Goal: Task Accomplishment & Management: Manage account settings

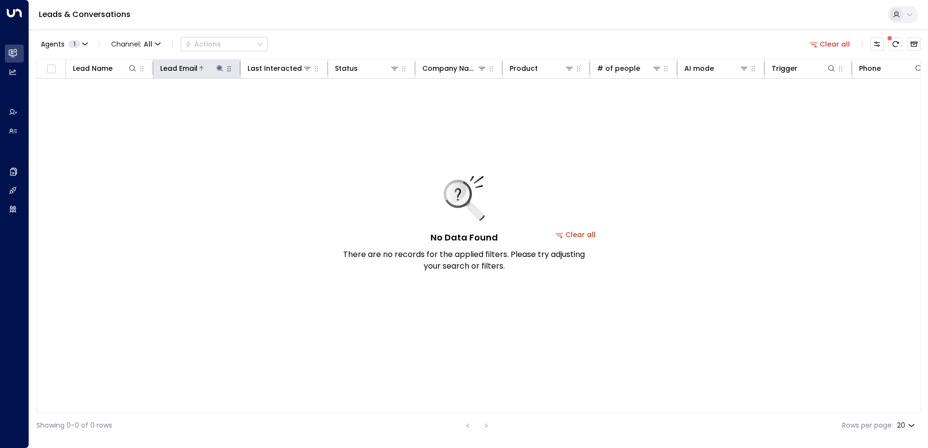
click at [220, 69] on icon at bounding box center [220, 69] width 8 height 8
click at [280, 99] on button "button" at bounding box center [280, 104] width 13 height 13
type input "**********"
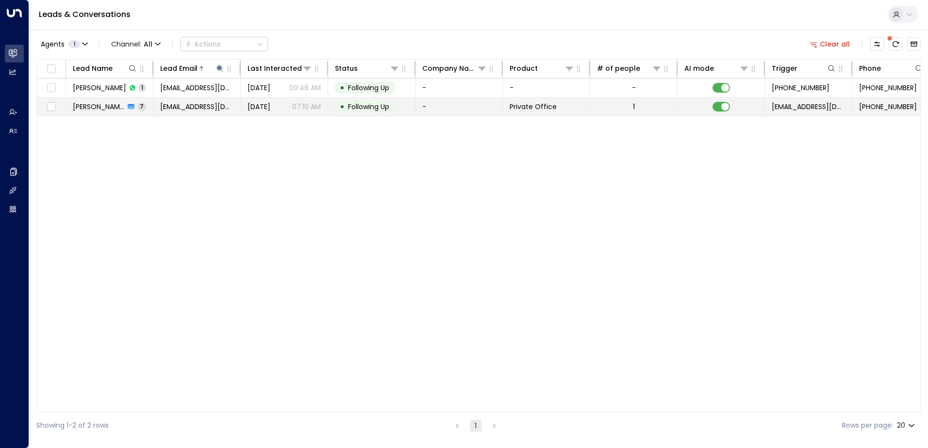
click at [368, 106] on span "Following Up" at bounding box center [368, 107] width 41 height 10
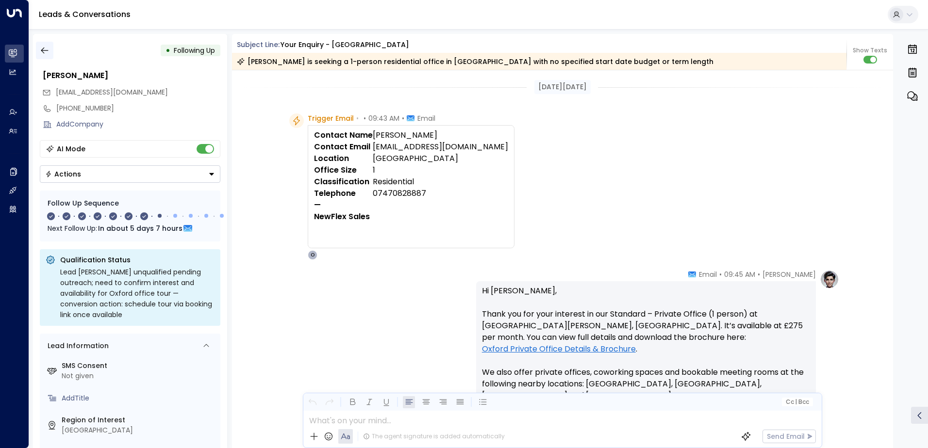
click at [49, 48] on icon "button" at bounding box center [45, 51] width 10 height 10
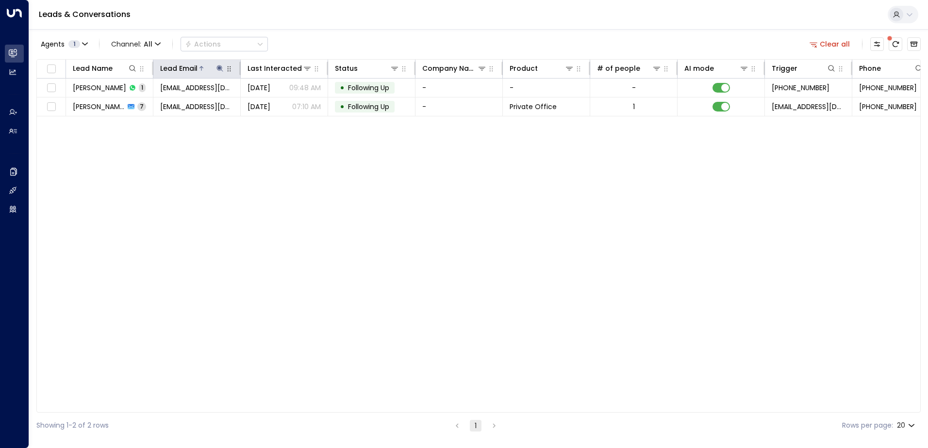
click at [220, 67] on icon at bounding box center [219, 68] width 6 height 6
click at [279, 101] on icon "button" at bounding box center [281, 103] width 6 height 6
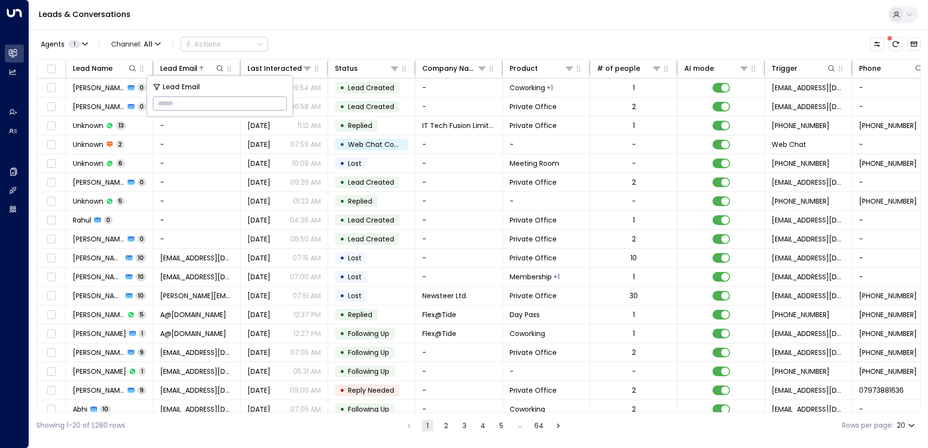
type input "**********"
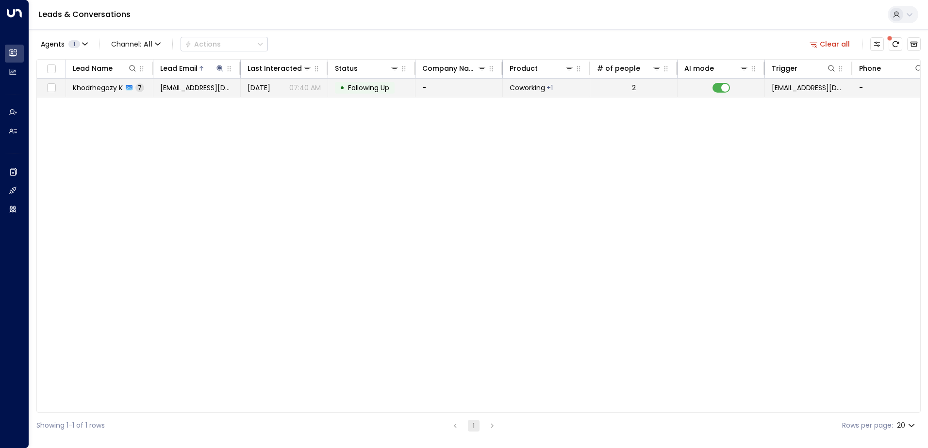
click at [365, 89] on span "Following Up" at bounding box center [368, 88] width 41 height 10
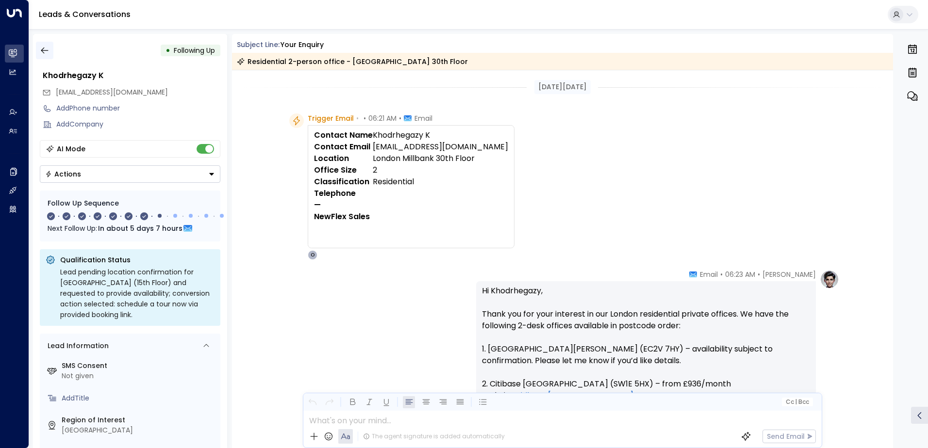
click at [44, 50] on icon "button" at bounding box center [44, 51] width 7 height 6
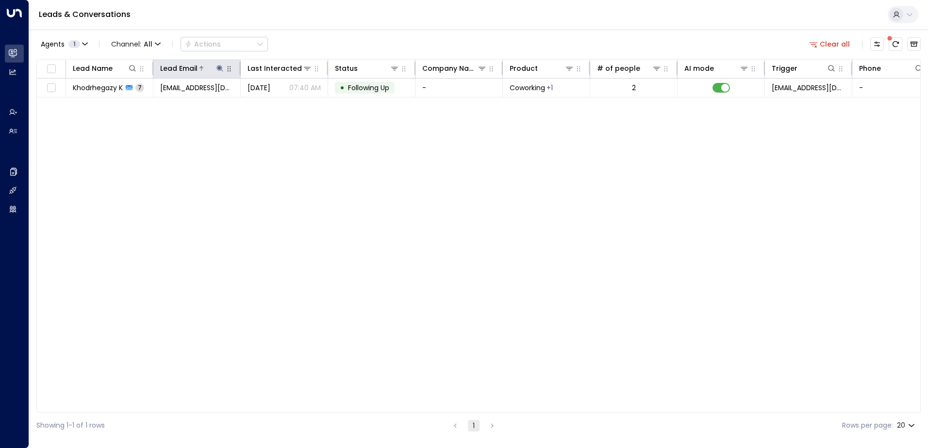
click at [218, 67] on icon at bounding box center [219, 68] width 6 height 6
click at [279, 101] on icon "button" at bounding box center [281, 103] width 6 height 6
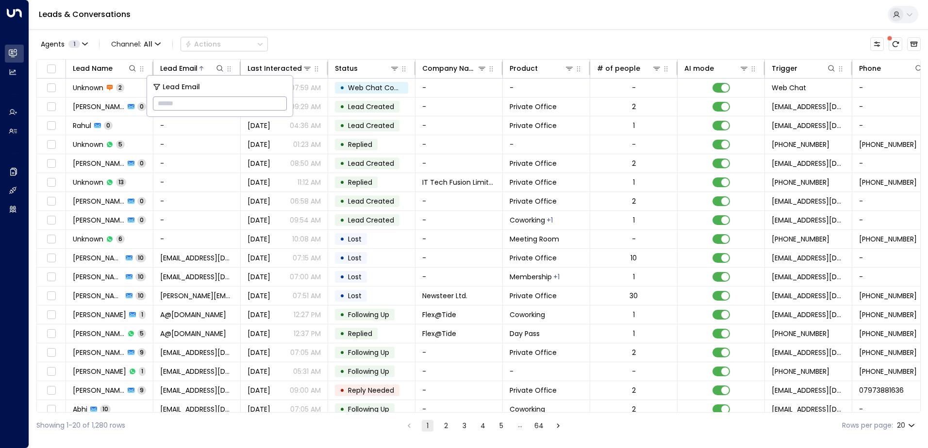
type input "**********"
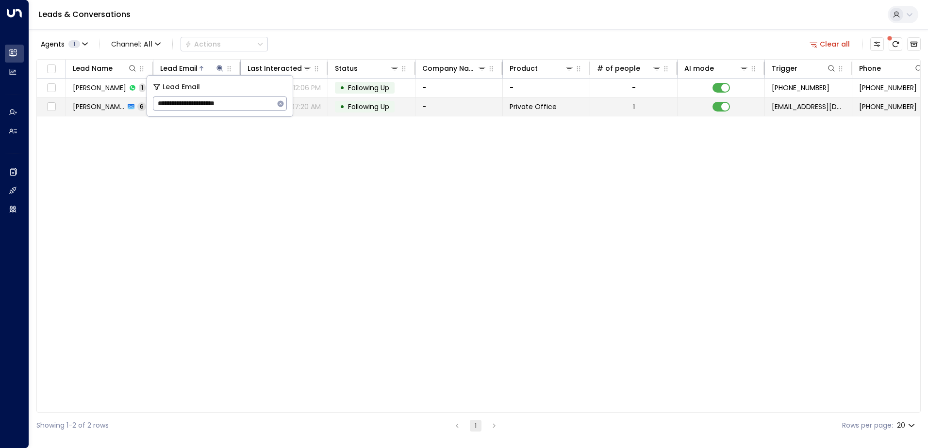
click at [369, 109] on span "Following Up" at bounding box center [368, 107] width 41 height 10
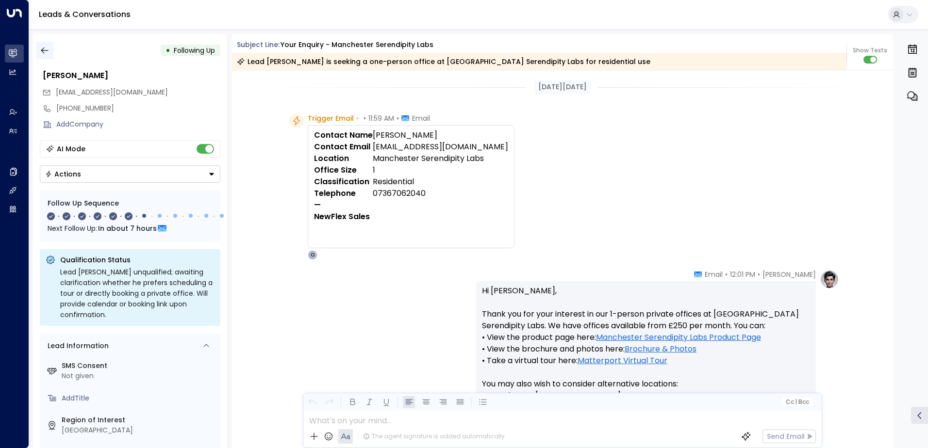
click at [41, 52] on icon "button" at bounding box center [45, 51] width 10 height 10
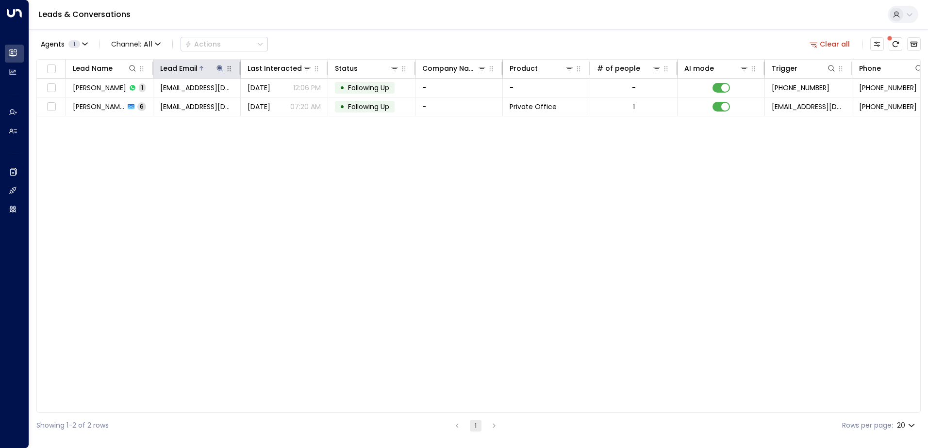
click at [220, 68] on icon at bounding box center [219, 68] width 6 height 6
click at [281, 106] on icon "button" at bounding box center [281, 103] width 6 height 6
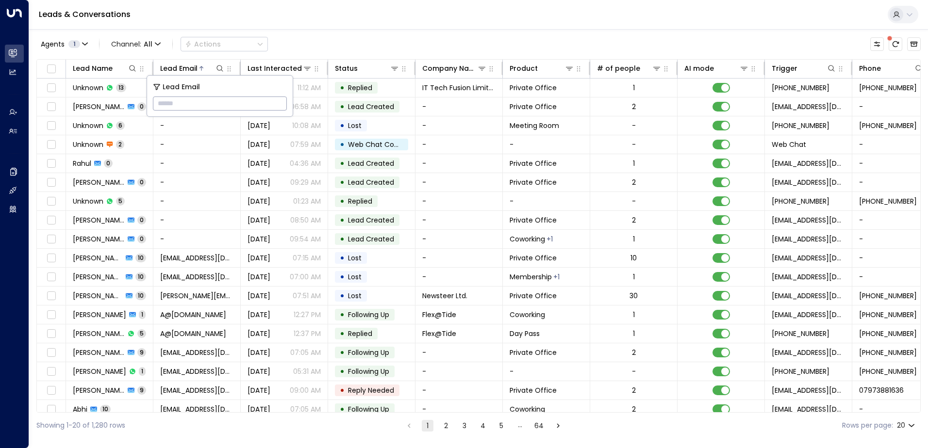
type input "**********"
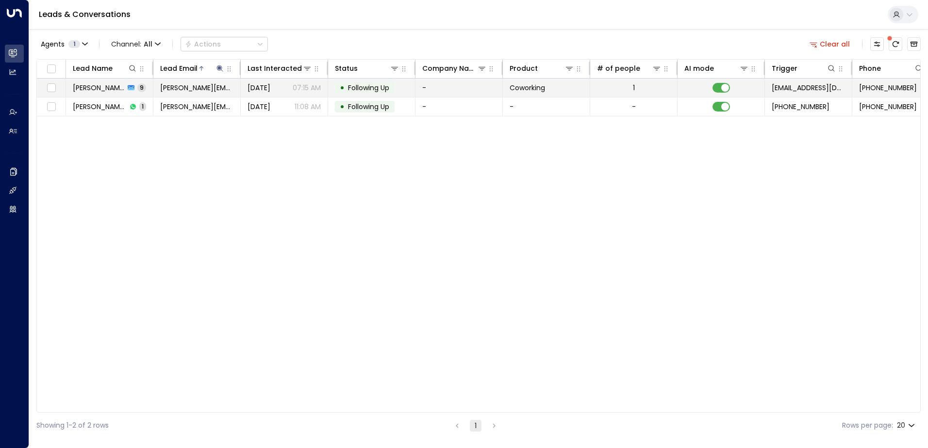
click at [359, 86] on span "Following Up" at bounding box center [368, 88] width 41 height 10
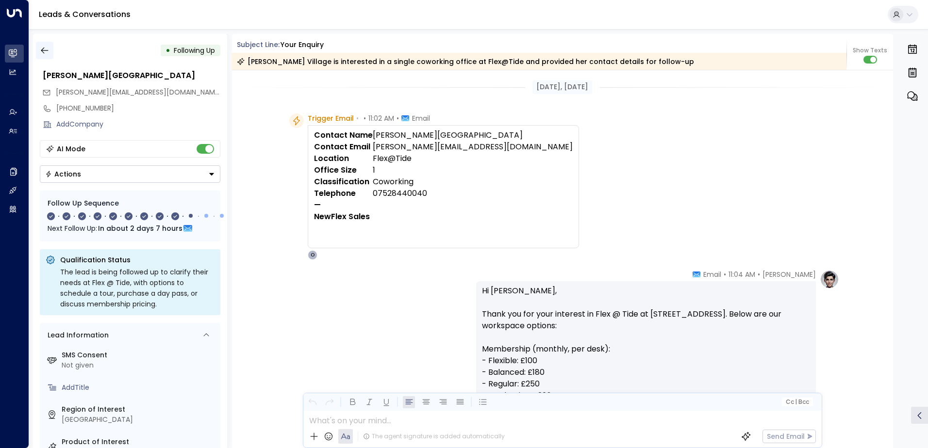
click at [43, 50] on icon "button" at bounding box center [44, 51] width 7 height 6
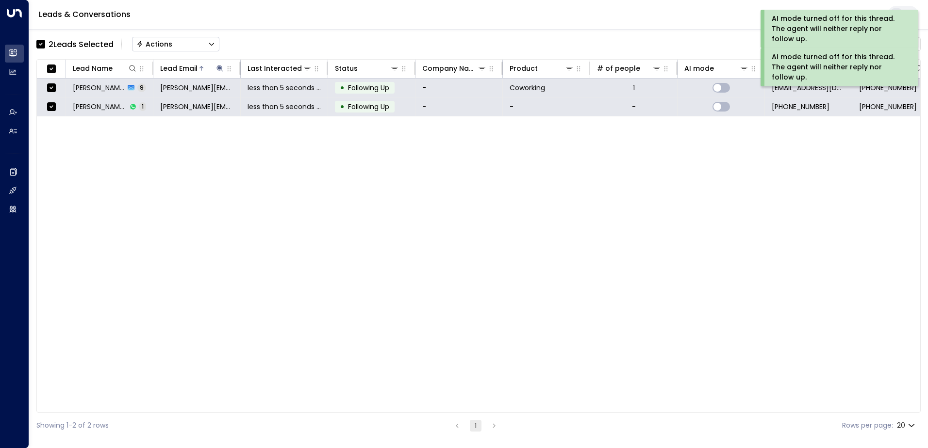
click at [153, 41] on div "Actions" at bounding box center [154, 44] width 36 height 9
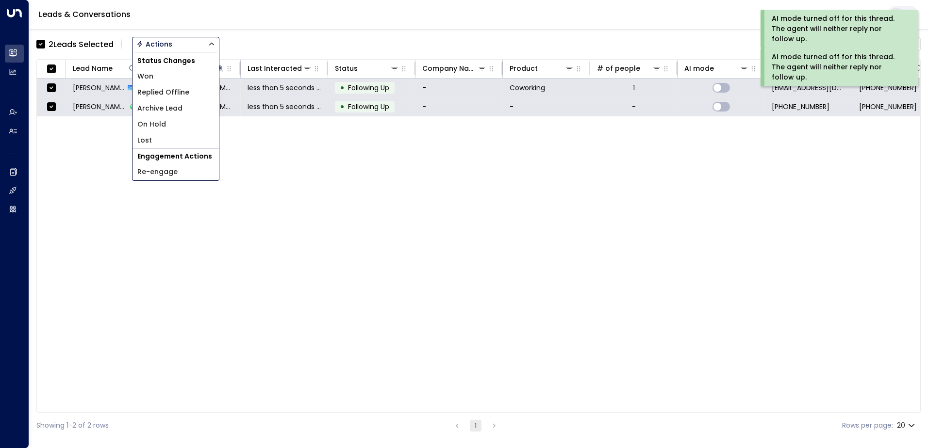
click at [167, 108] on span "Archive Lead" at bounding box center [159, 108] width 45 height 10
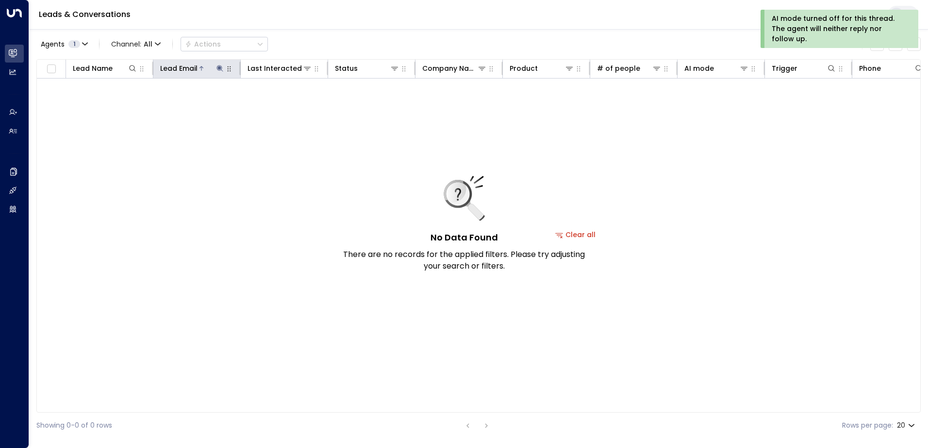
click at [218, 70] on icon at bounding box center [219, 68] width 6 height 6
click at [278, 100] on icon "button" at bounding box center [281, 104] width 8 height 8
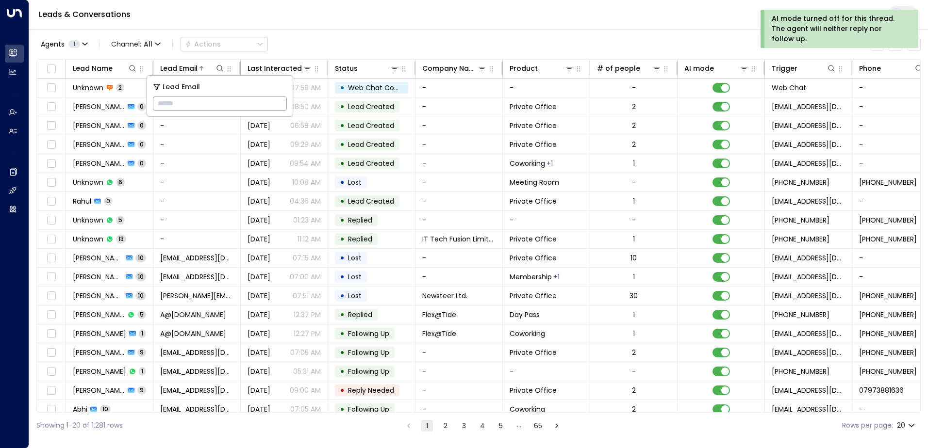
type input "**********"
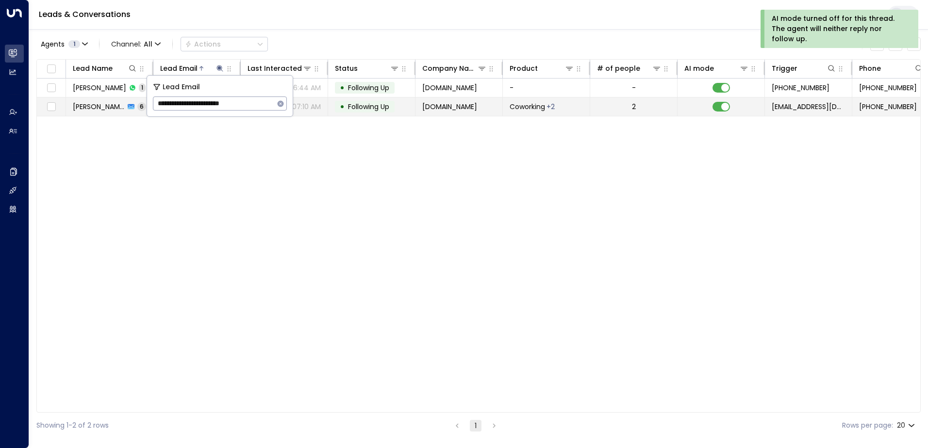
click at [363, 109] on span "Following Up" at bounding box center [368, 107] width 41 height 10
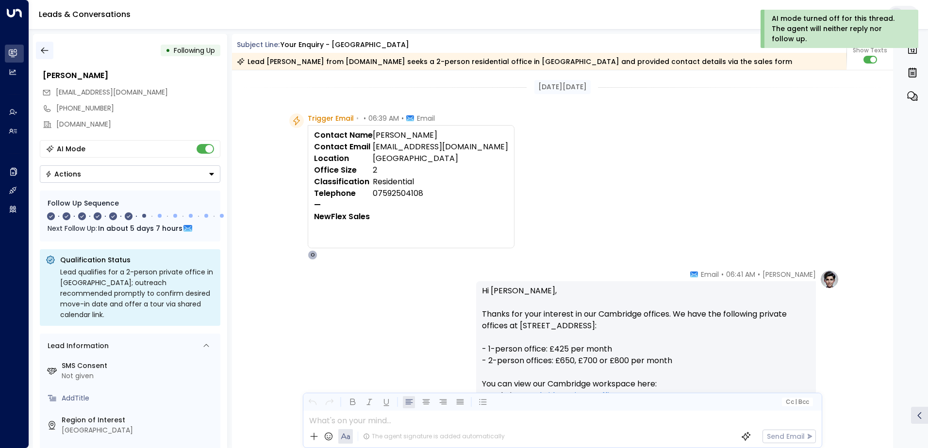
click at [47, 50] on icon "button" at bounding box center [44, 51] width 7 height 6
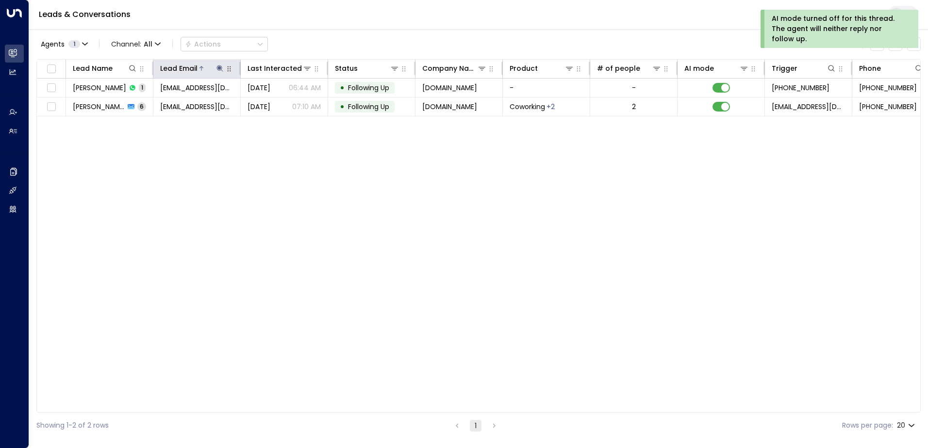
click at [220, 66] on icon at bounding box center [220, 69] width 8 height 8
click at [280, 105] on icon "button" at bounding box center [281, 104] width 8 height 8
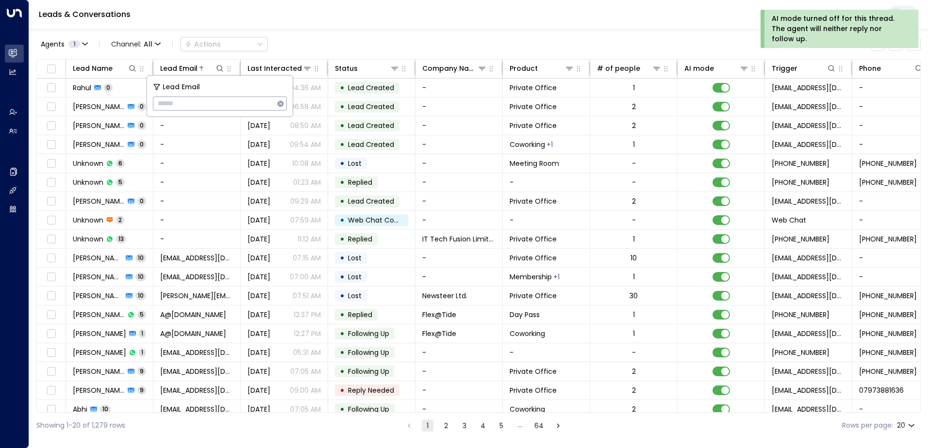
type input "**********"
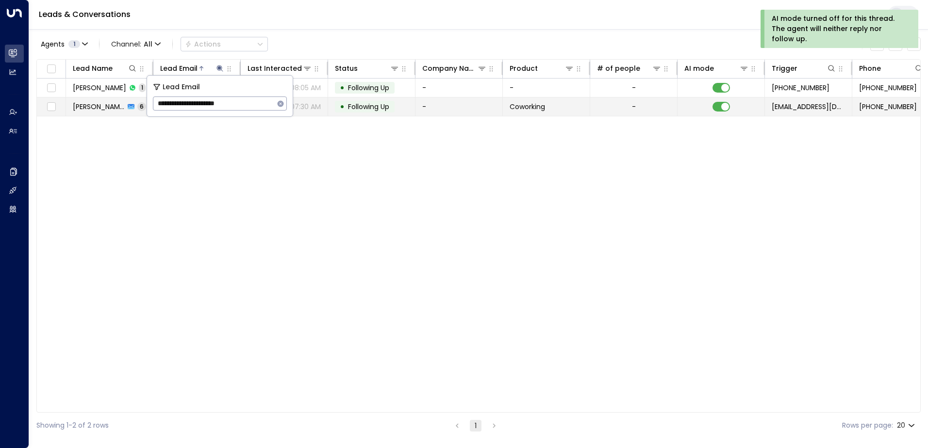
click at [372, 109] on span "Following Up" at bounding box center [368, 107] width 41 height 10
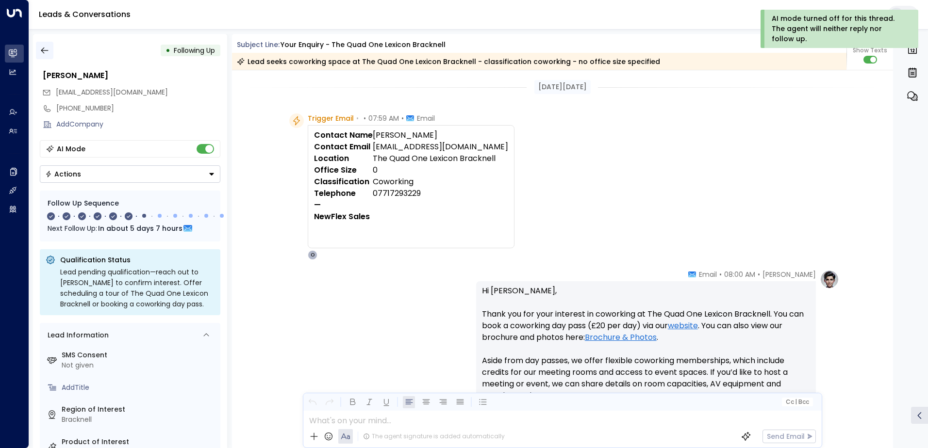
click at [45, 50] on icon "button" at bounding box center [44, 51] width 7 height 6
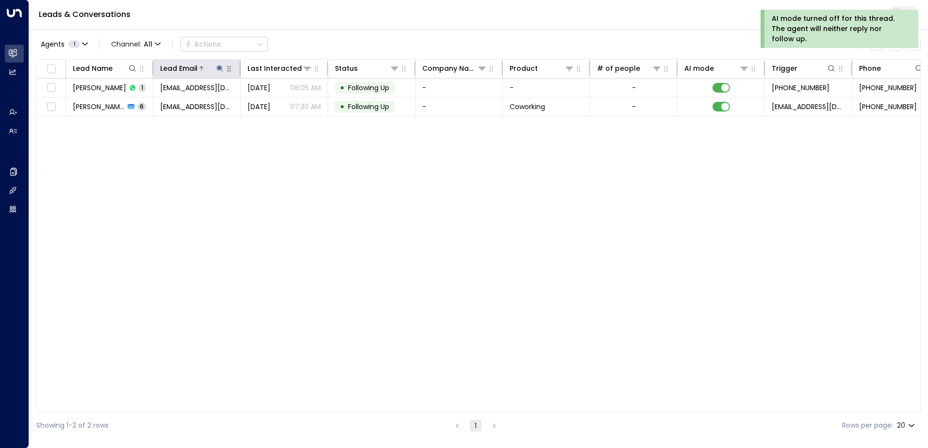
click at [219, 63] on div "Lead Email" at bounding box center [192, 69] width 65 height 12
click at [220, 67] on icon at bounding box center [219, 68] width 6 height 6
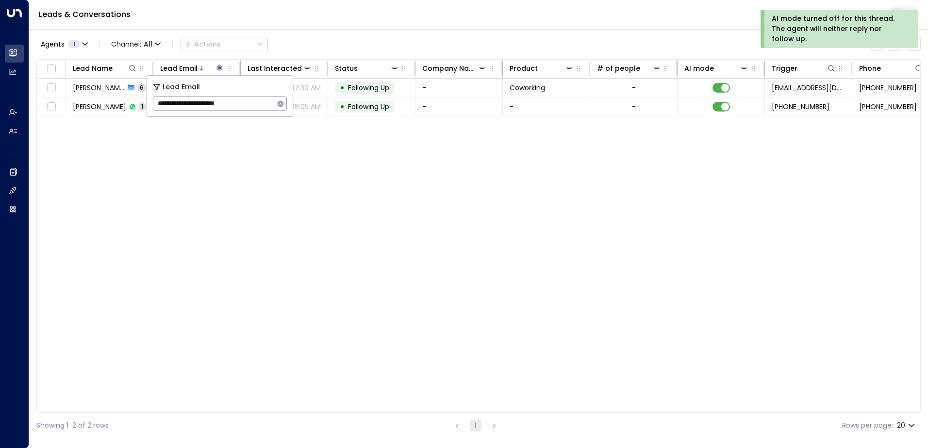
click at [280, 103] on icon "button" at bounding box center [281, 104] width 8 height 8
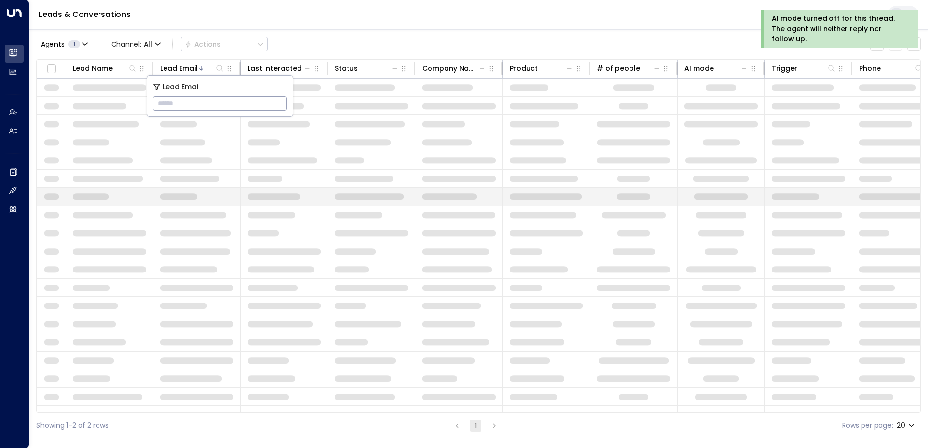
type input "**********"
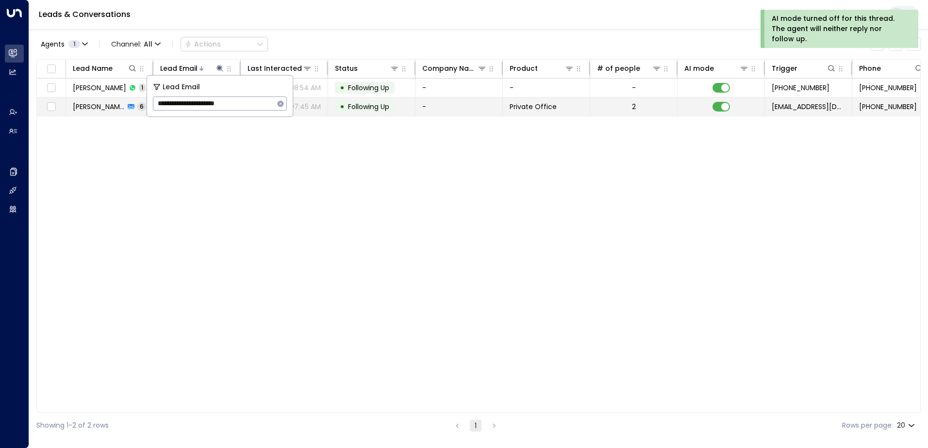
click at [367, 105] on span "Following Up" at bounding box center [368, 107] width 41 height 10
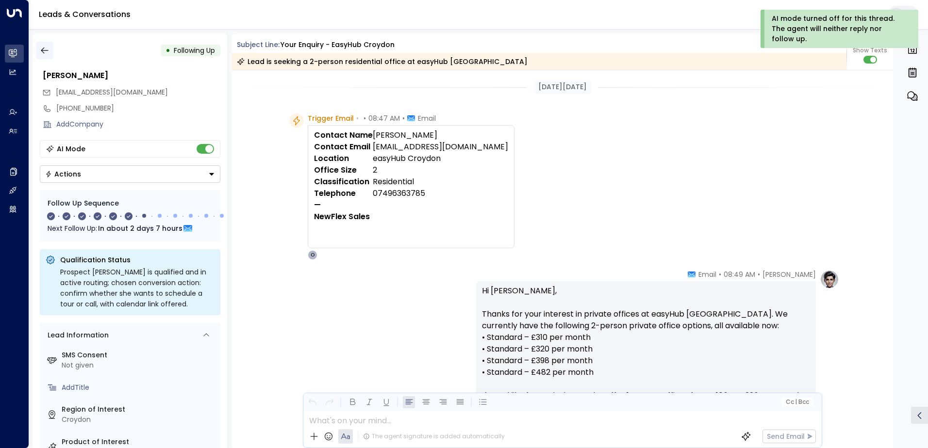
click at [47, 56] on button "button" at bounding box center [44, 50] width 17 height 17
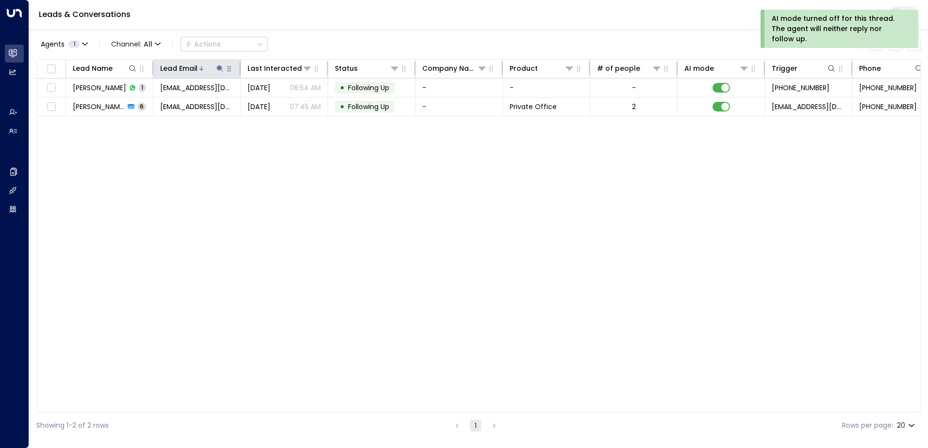
click at [221, 64] on button at bounding box center [220, 69] width 10 height 10
click at [280, 104] on icon "button" at bounding box center [281, 103] width 6 height 6
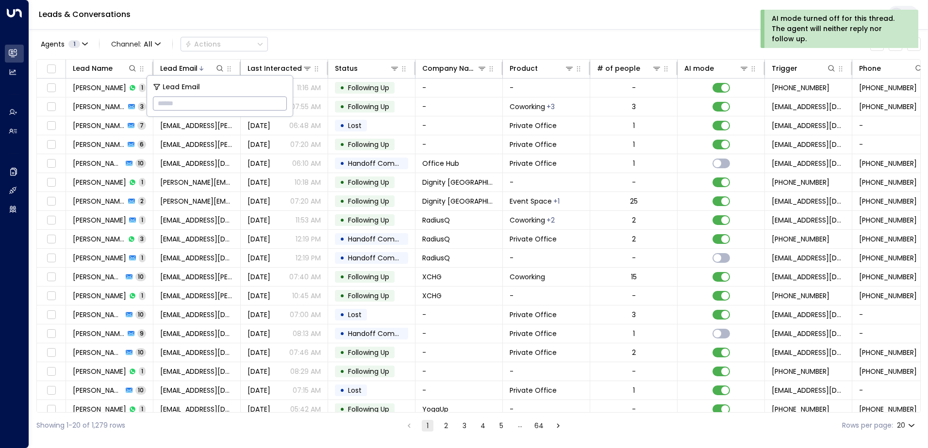
type input "**********"
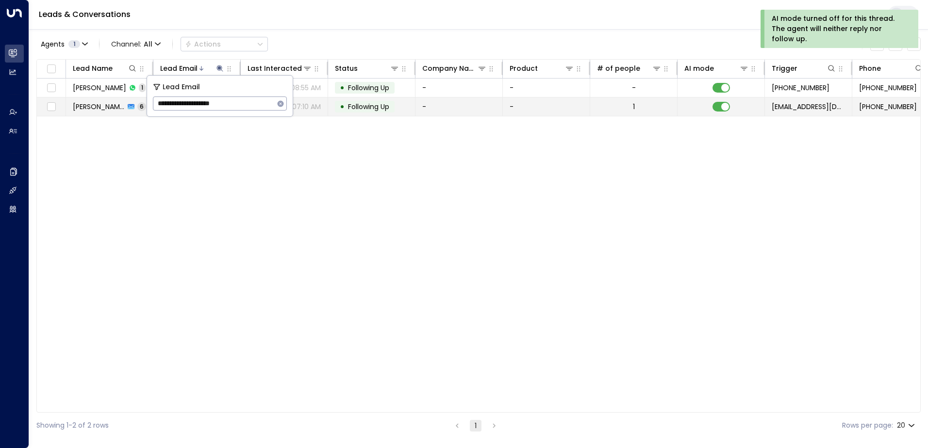
click at [369, 104] on span "Following Up" at bounding box center [368, 107] width 41 height 10
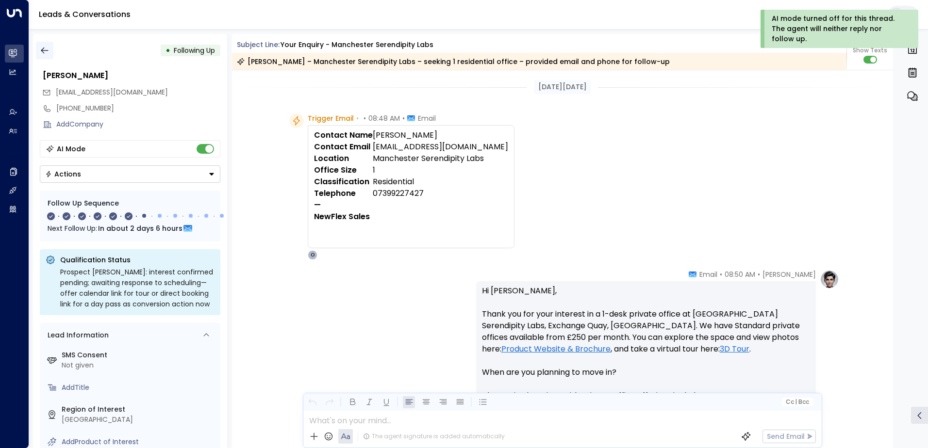
click at [48, 52] on icon "button" at bounding box center [45, 51] width 10 height 10
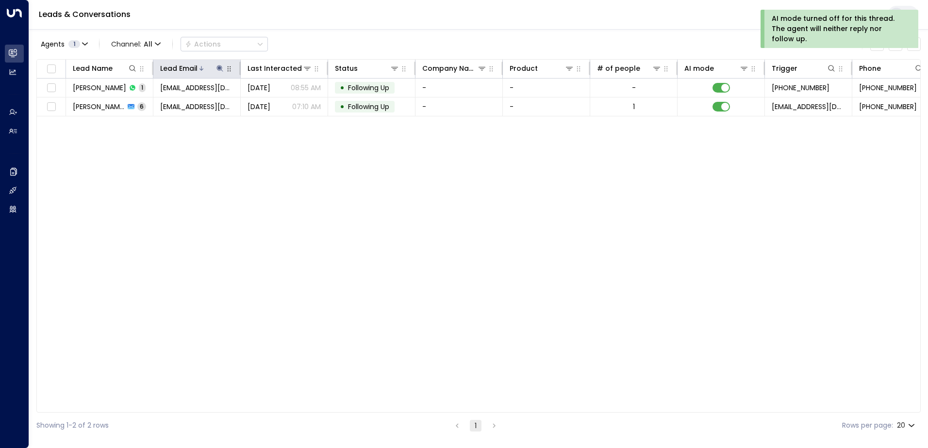
click at [218, 69] on icon at bounding box center [220, 69] width 8 height 8
click at [281, 103] on icon "button" at bounding box center [281, 104] width 8 height 8
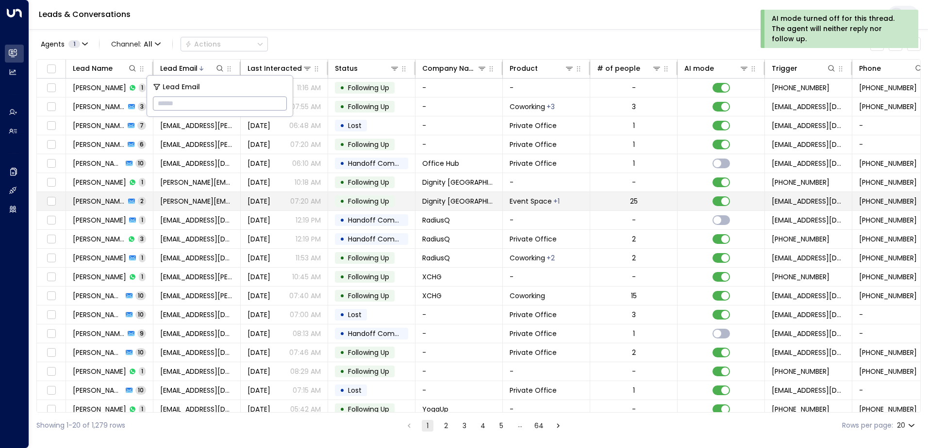
type input "**********"
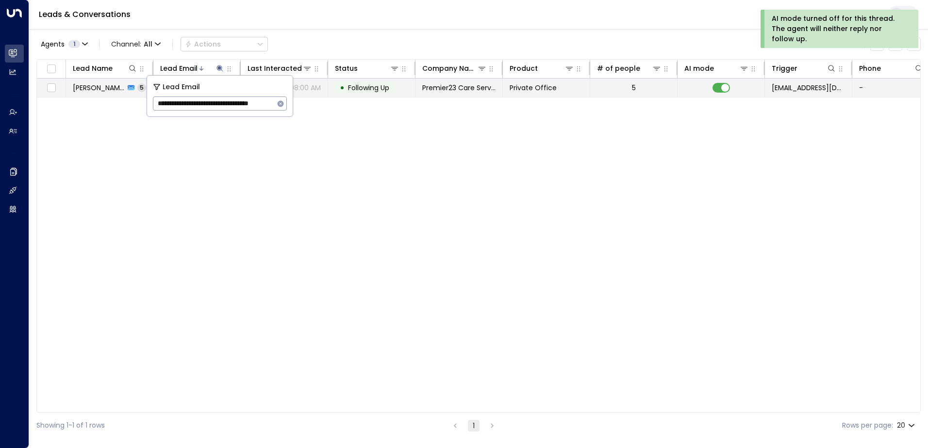
click at [374, 84] on span "Following Up" at bounding box center [368, 88] width 41 height 10
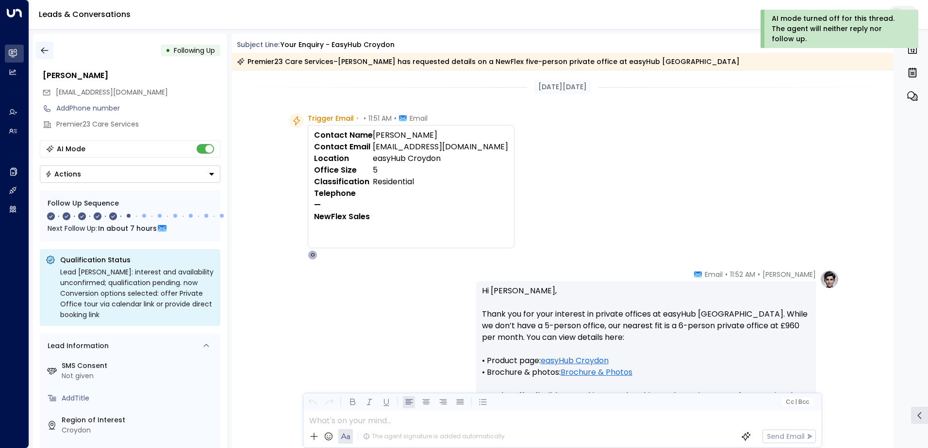
click at [46, 47] on icon "button" at bounding box center [45, 51] width 10 height 10
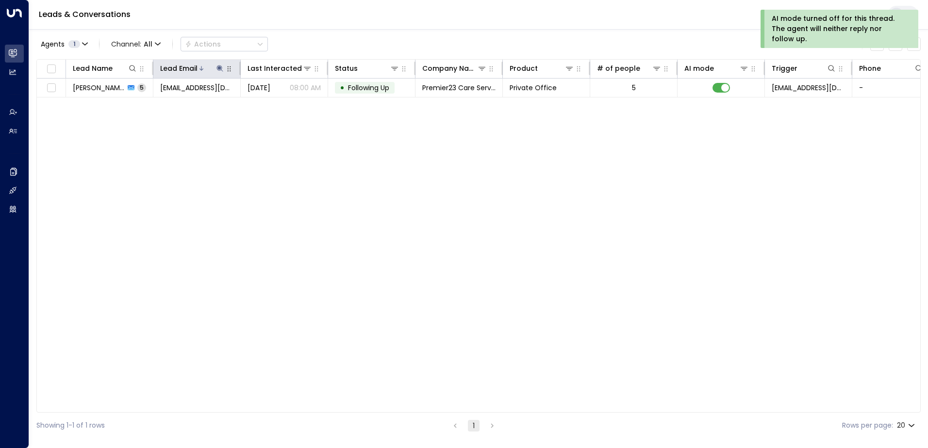
click at [220, 67] on icon at bounding box center [219, 68] width 6 height 6
drag, startPoint x: 280, startPoint y: 102, endPoint x: 261, endPoint y: 102, distance: 19.9
click at [280, 102] on icon "button" at bounding box center [281, 104] width 8 height 8
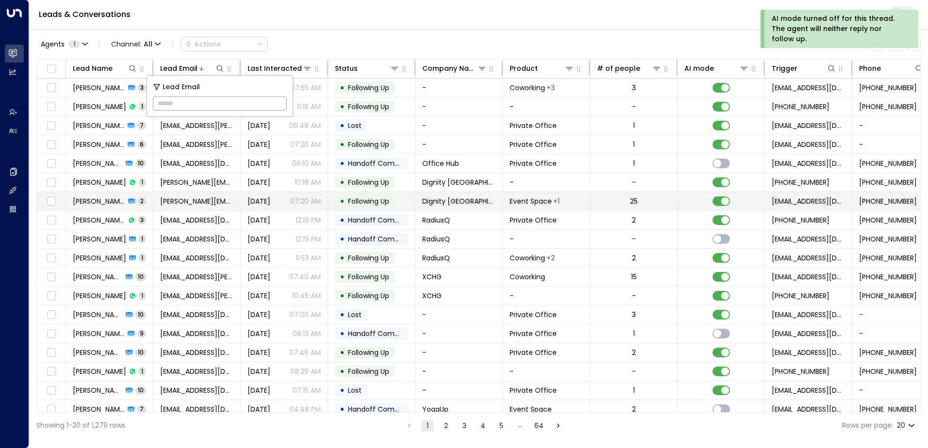
type input "**********"
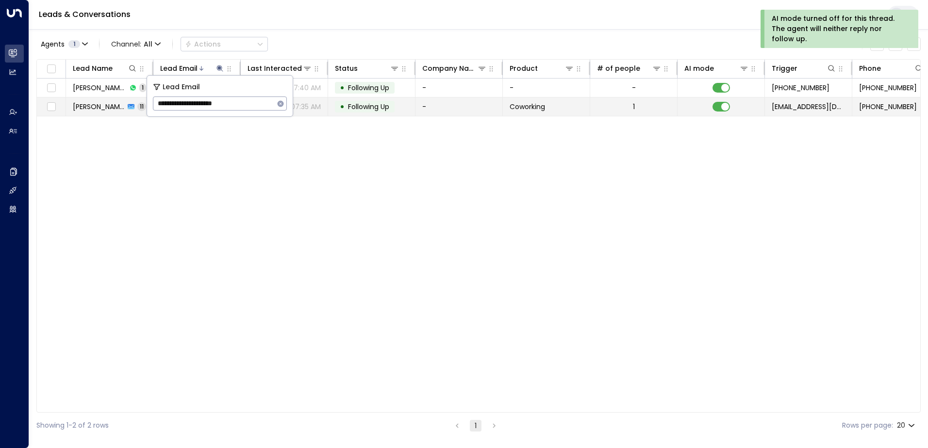
click at [362, 106] on span "Following Up" at bounding box center [368, 107] width 41 height 10
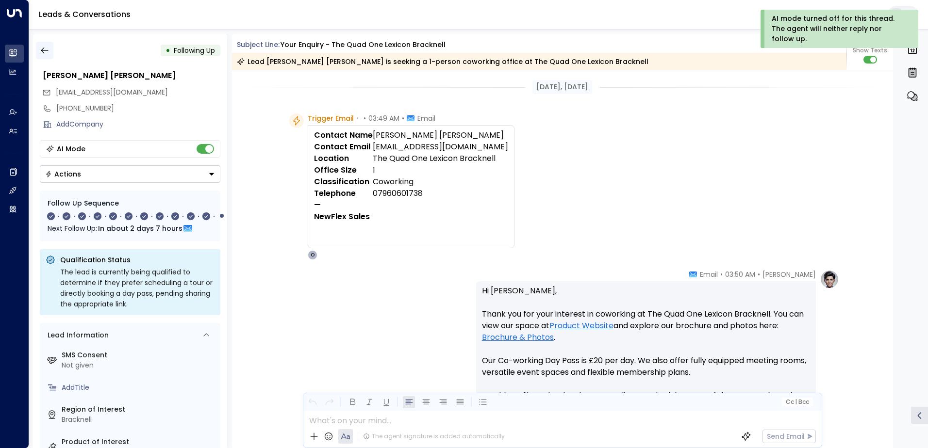
click at [48, 49] on icon "button" at bounding box center [45, 51] width 10 height 10
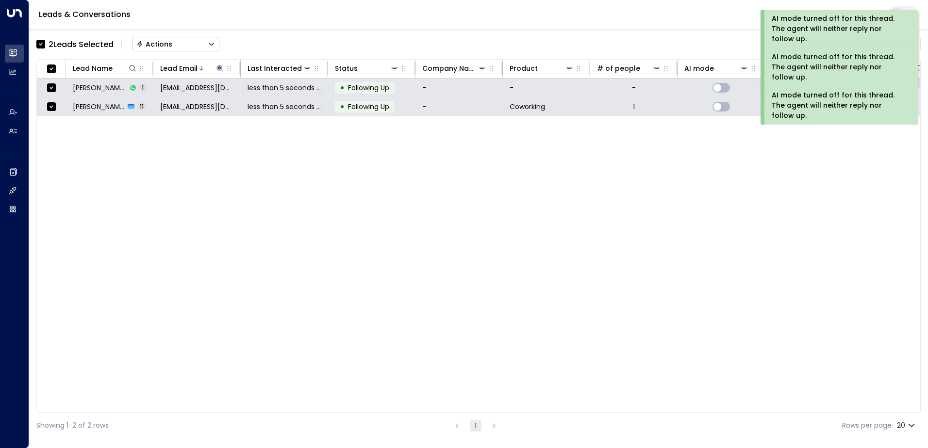
click at [171, 48] on div "Actions" at bounding box center [154, 44] width 36 height 9
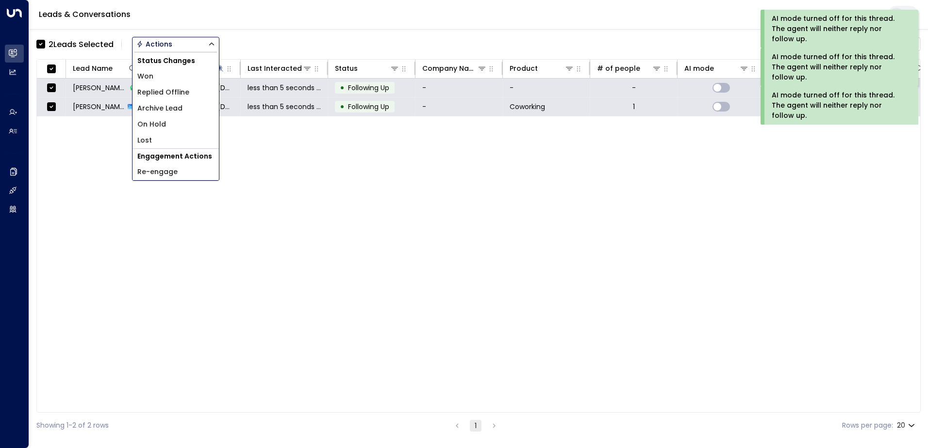
click at [169, 110] on span "Archive Lead" at bounding box center [159, 108] width 45 height 10
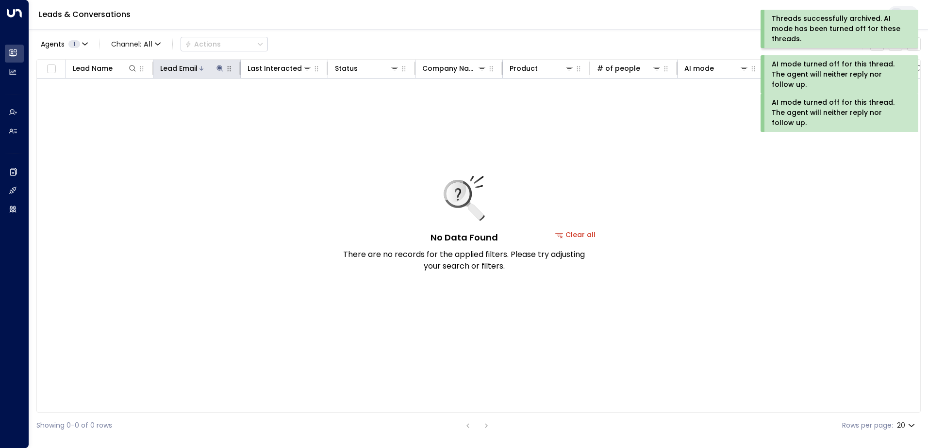
click at [216, 69] on icon at bounding box center [220, 69] width 8 height 8
click at [280, 102] on icon "button" at bounding box center [281, 103] width 6 height 6
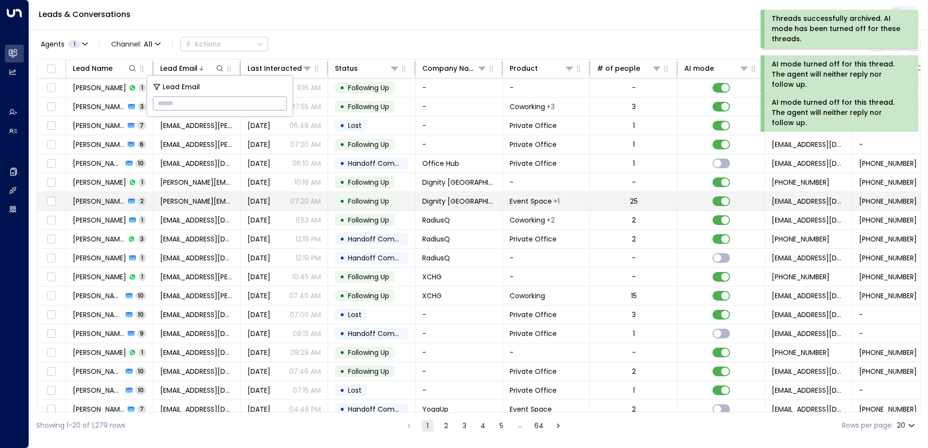
type input "**********"
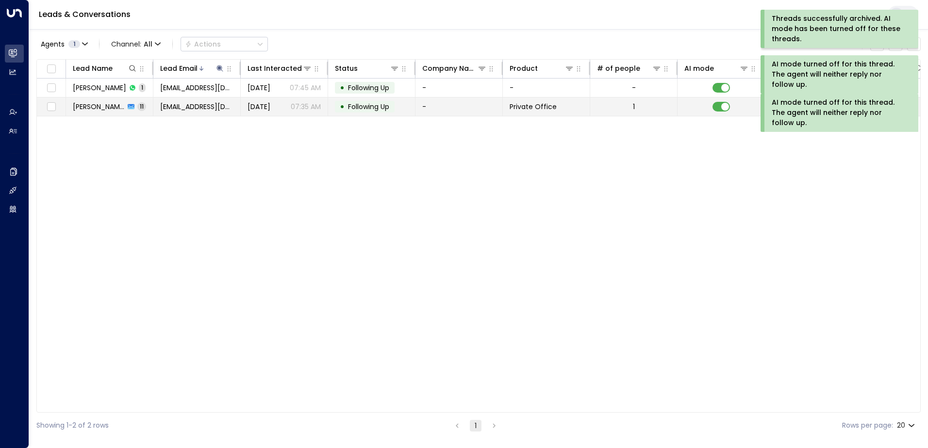
click at [364, 109] on span "Following Up" at bounding box center [368, 107] width 41 height 10
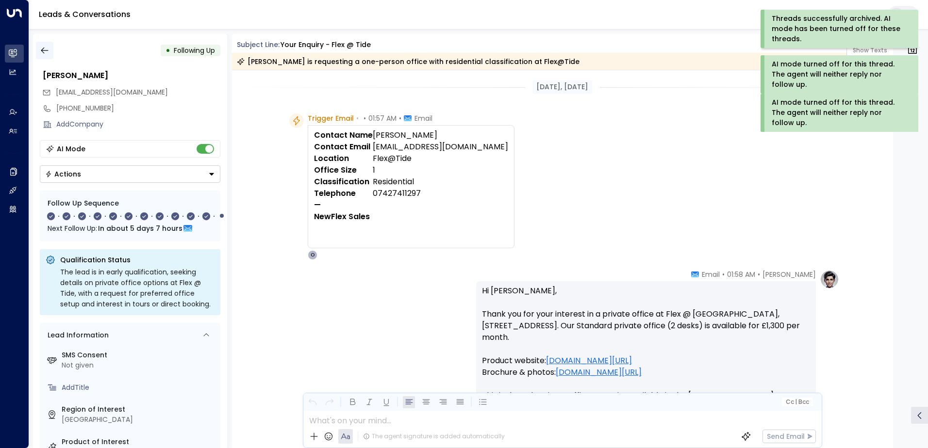
click at [43, 50] on icon "button" at bounding box center [44, 51] width 7 height 6
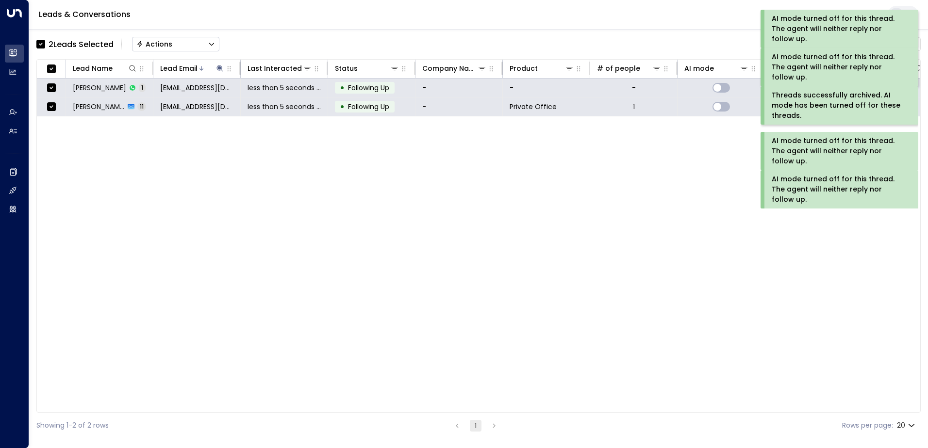
click at [162, 48] on div "Actions" at bounding box center [154, 44] width 36 height 9
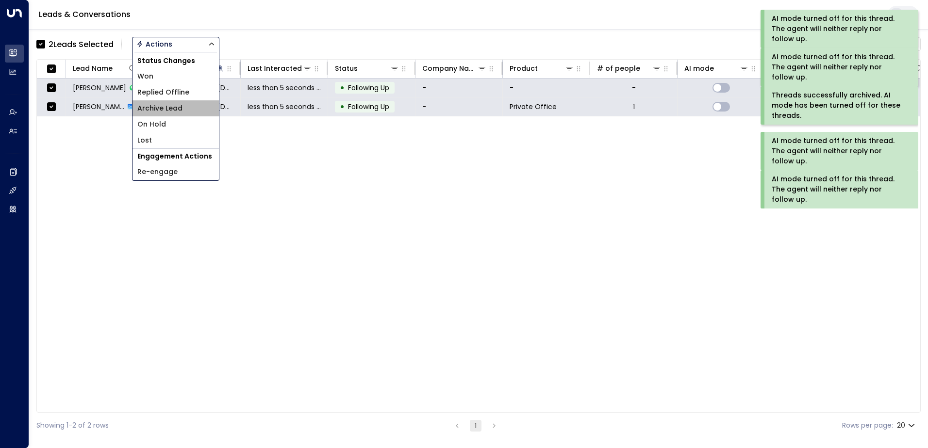
click at [159, 108] on span "Archive Lead" at bounding box center [159, 108] width 45 height 10
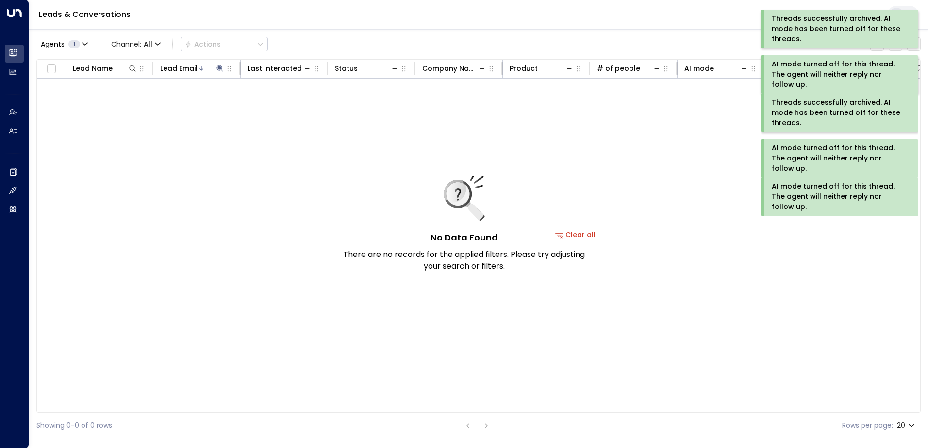
click at [799, 212] on div "AI mode turned off for this thread. The agent will neither reply nor follow up." at bounding box center [838, 196] width 133 height 31
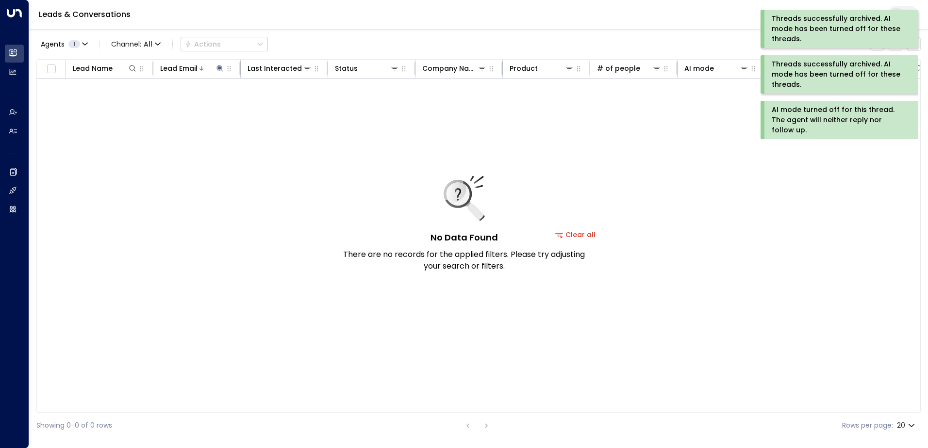
click at [794, 121] on div "AI mode turned off for this thread. The agent will neither reply nor follow up." at bounding box center [838, 120] width 133 height 31
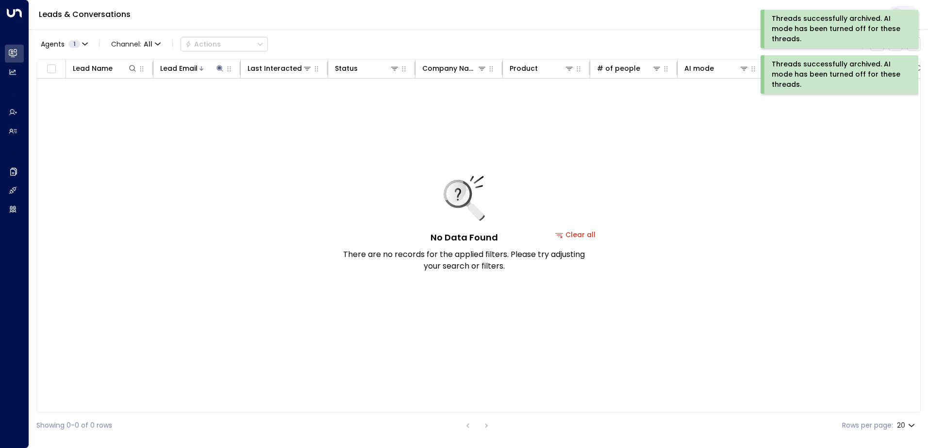
click at [806, 74] on div "Threads successfully archived. AI mode has been turned off for these threads." at bounding box center [838, 74] width 133 height 31
click at [800, 22] on div "Threads successfully archived. AI mode has been turned off for these threads." at bounding box center [838, 29] width 133 height 31
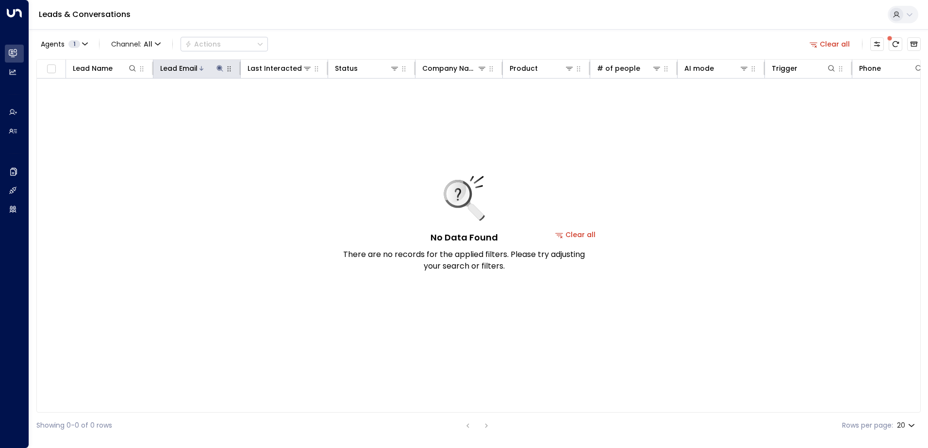
click at [219, 68] on icon at bounding box center [219, 68] width 6 height 6
click at [280, 104] on icon "button" at bounding box center [281, 103] width 6 height 6
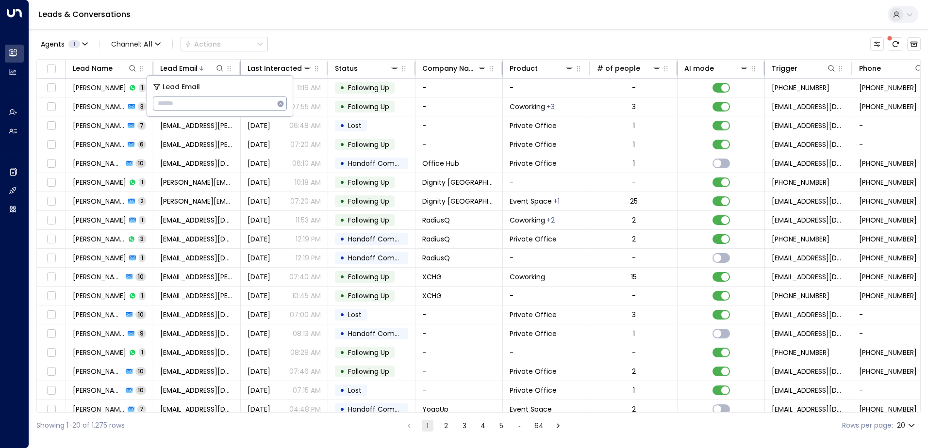
type input "**********"
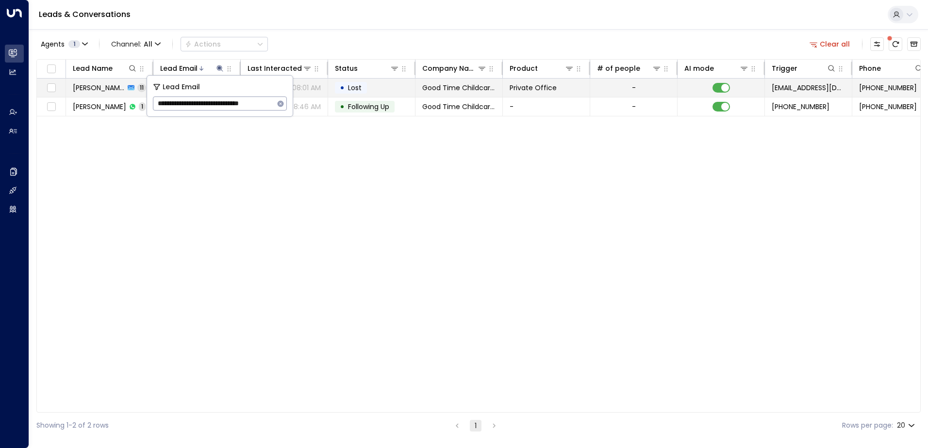
click at [373, 88] on td "• Lost" at bounding box center [371, 88] width 87 height 18
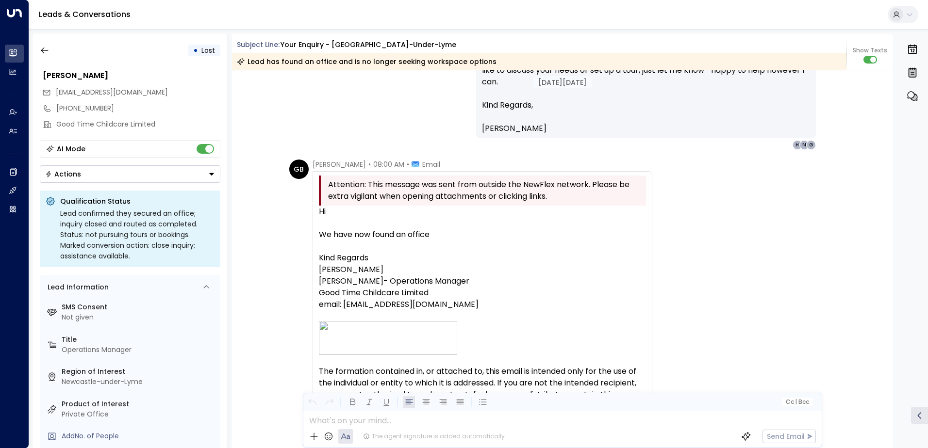
scroll to position [4252, 0]
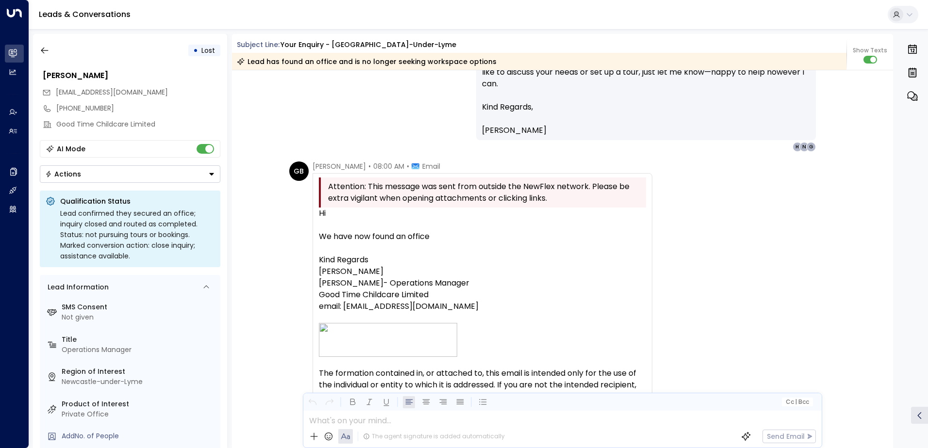
drag, startPoint x: 316, startPoint y: 213, endPoint x: 510, endPoint y: 309, distance: 215.9
click at [510, 309] on div "Attention: This message was sent from outside the NewFlex network. Please be ex…" at bounding box center [483, 330] width 340 height 315
copy div "Hi We have now found an office Kind Regards [PERSON_NAME] [PERSON_NAME]- Operat…"
click at [44, 54] on icon "button" at bounding box center [45, 51] width 10 height 10
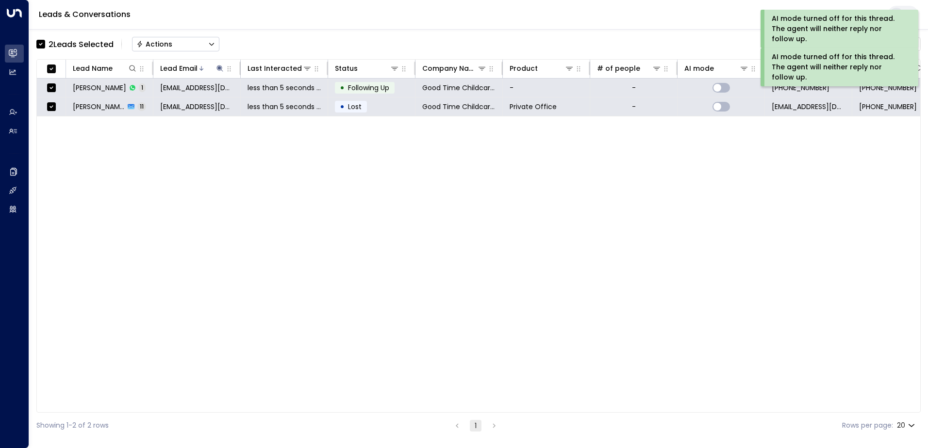
click at [178, 45] on button "Actions" at bounding box center [175, 44] width 87 height 15
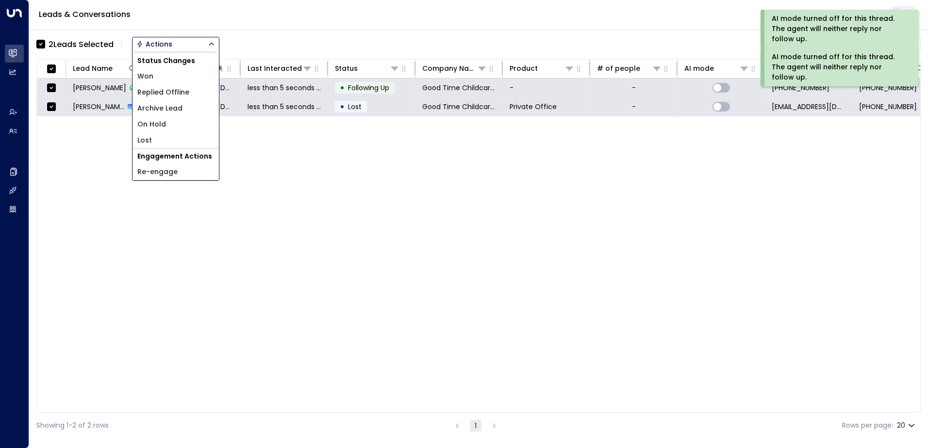
click at [177, 110] on span "Archive Lead" at bounding box center [159, 108] width 45 height 10
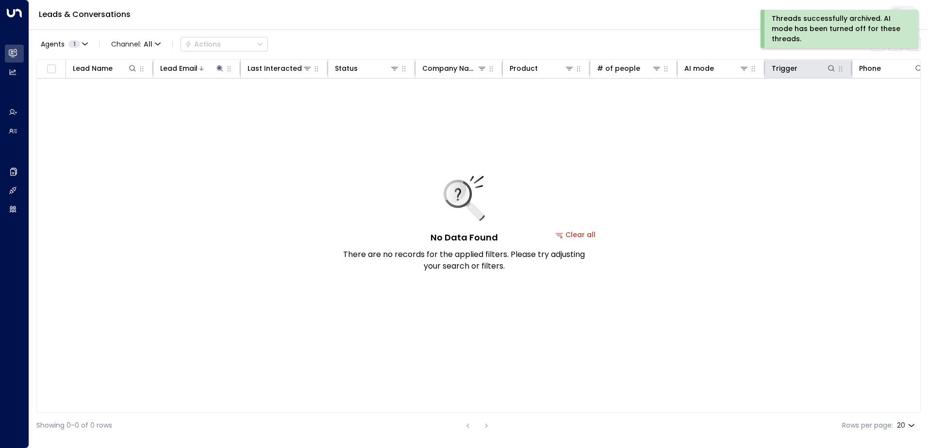
click at [811, 78] on th "Trigger" at bounding box center [808, 69] width 87 height 19
click at [808, 23] on div "Threads successfully archived. AI mode has been turned off for these threads." at bounding box center [838, 29] width 133 height 31
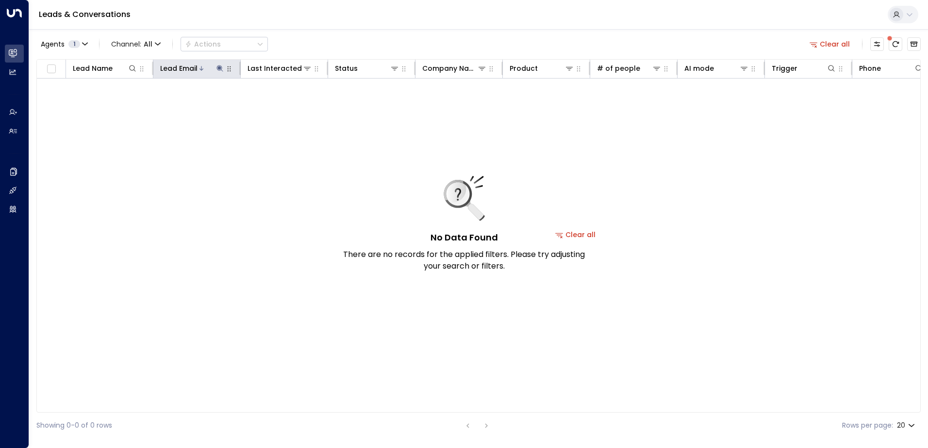
click at [219, 64] on button at bounding box center [220, 69] width 10 height 10
click at [283, 103] on icon "button" at bounding box center [281, 103] width 6 height 6
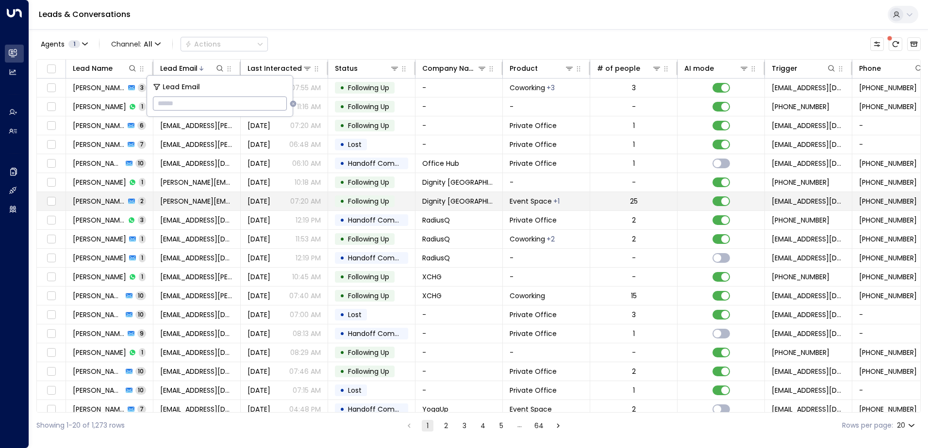
type input "**********"
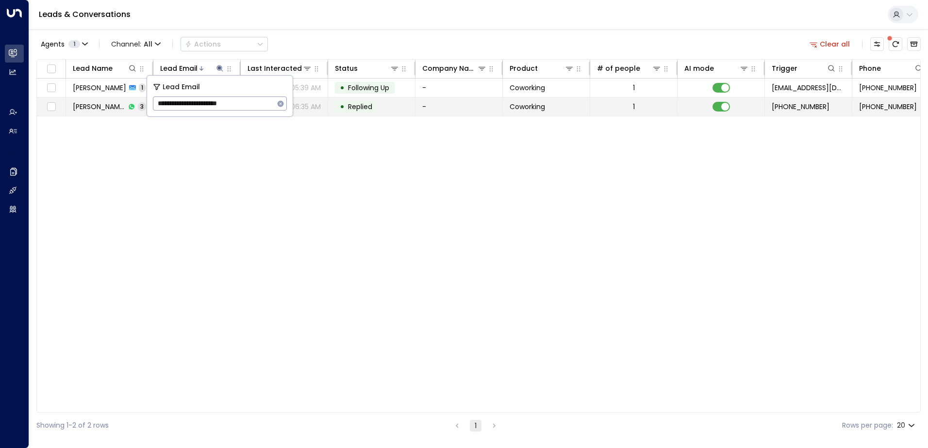
click at [364, 107] on span "Replied" at bounding box center [360, 107] width 24 height 10
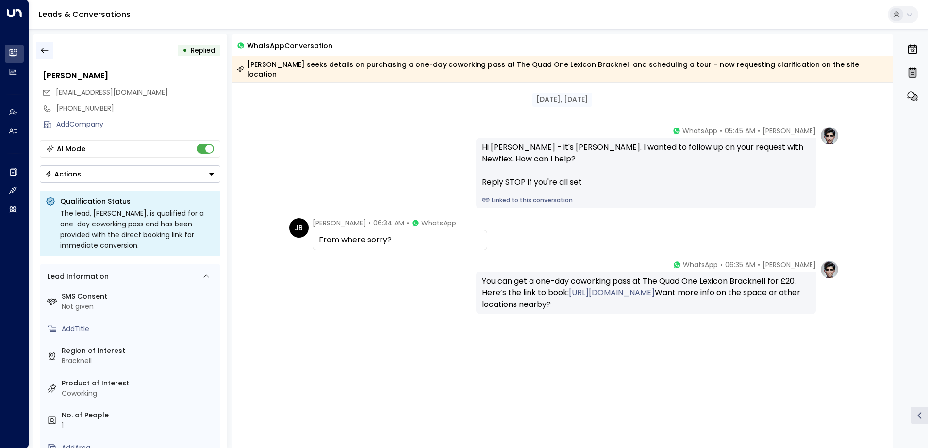
click at [45, 53] on icon "button" at bounding box center [45, 51] width 10 height 10
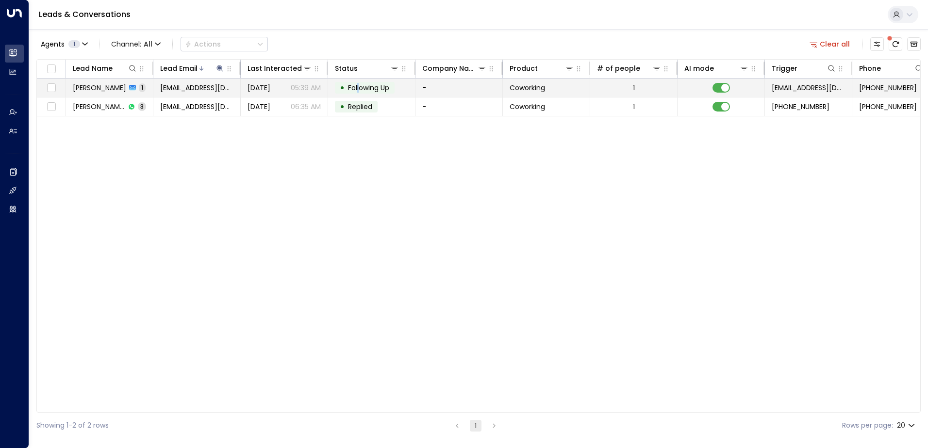
click at [359, 88] on span "Following Up" at bounding box center [368, 88] width 41 height 10
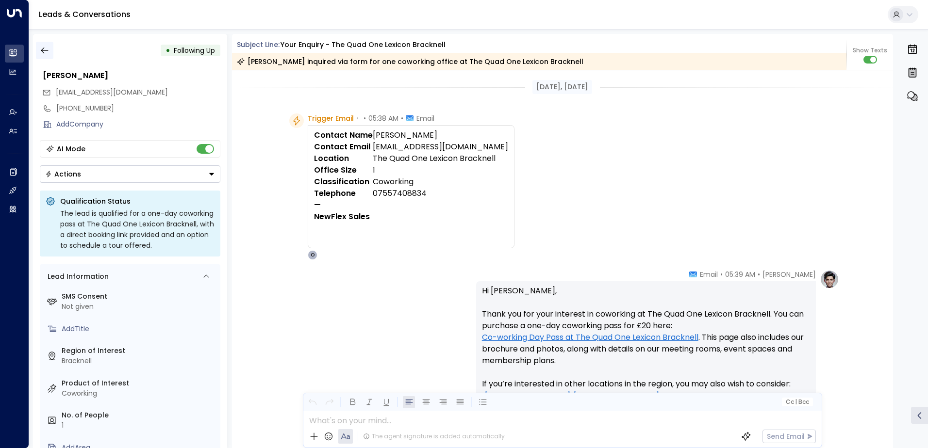
click at [44, 53] on icon "button" at bounding box center [44, 51] width 7 height 6
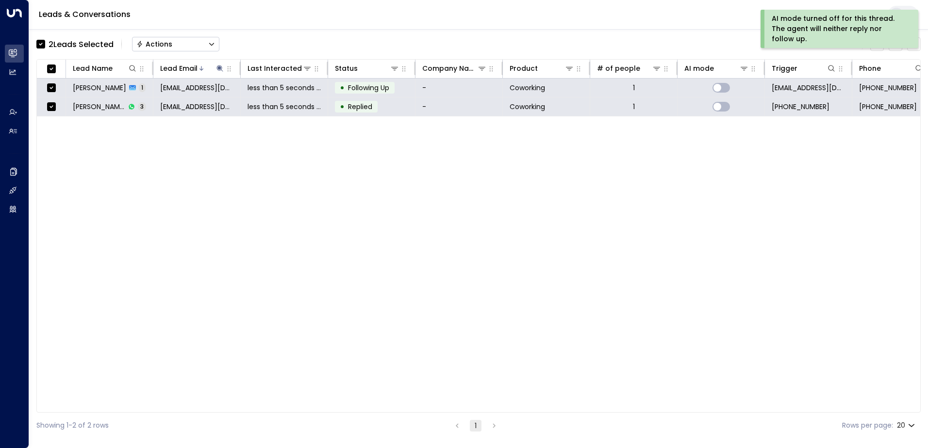
click at [166, 44] on div "Actions" at bounding box center [154, 44] width 36 height 9
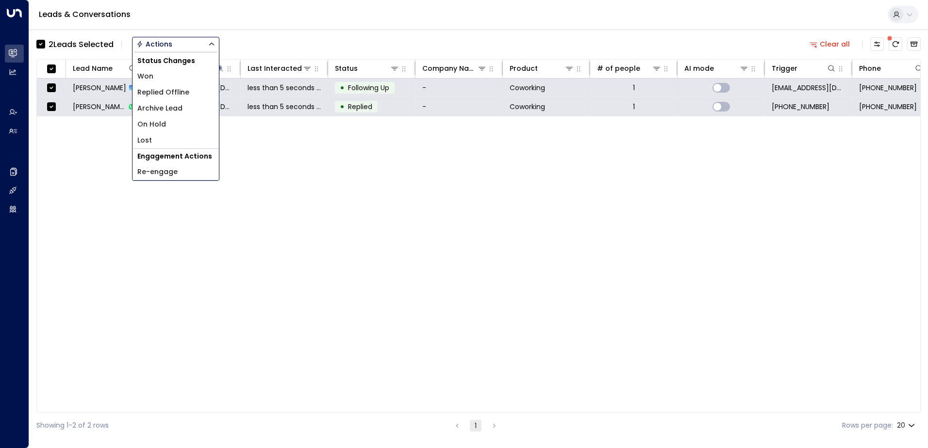
click at [172, 107] on span "Archive Lead" at bounding box center [159, 108] width 45 height 10
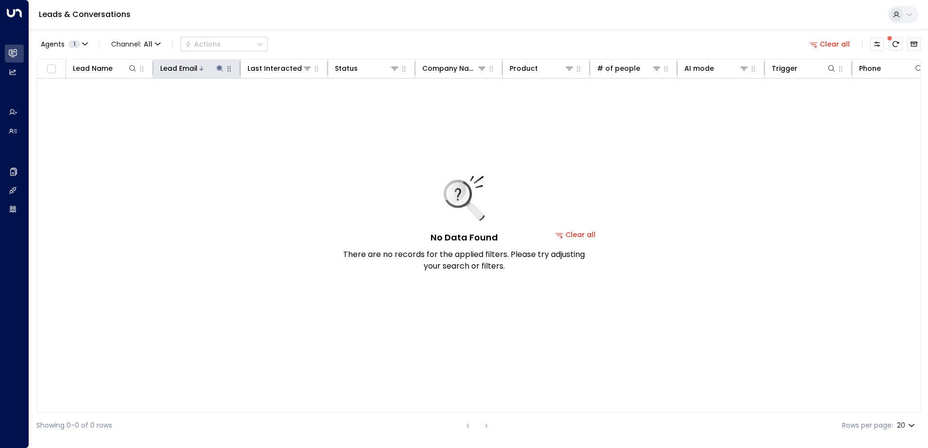
click at [220, 67] on icon at bounding box center [219, 68] width 6 height 6
click at [281, 102] on icon "button" at bounding box center [281, 103] width 6 height 6
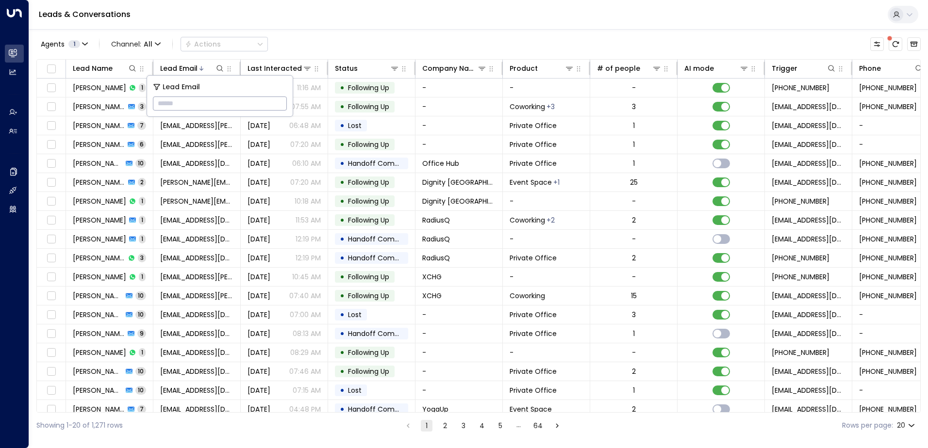
type input "**********"
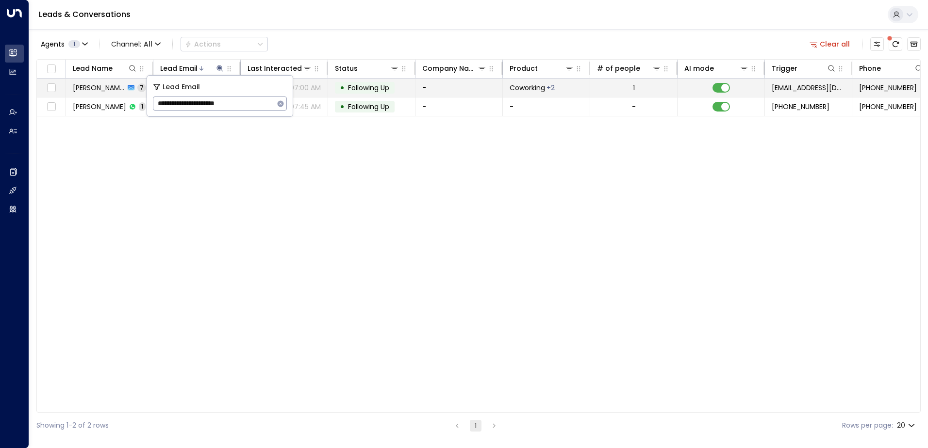
click at [363, 86] on span "Following Up" at bounding box center [368, 88] width 41 height 10
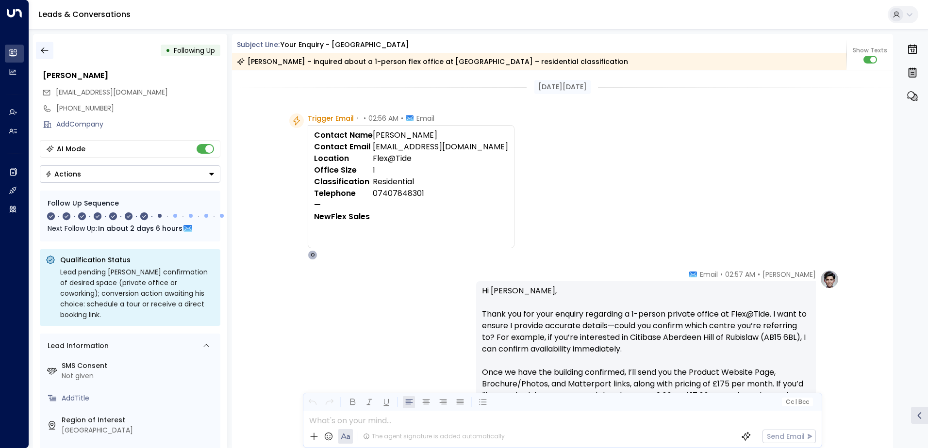
click at [44, 50] on icon "button" at bounding box center [45, 51] width 10 height 10
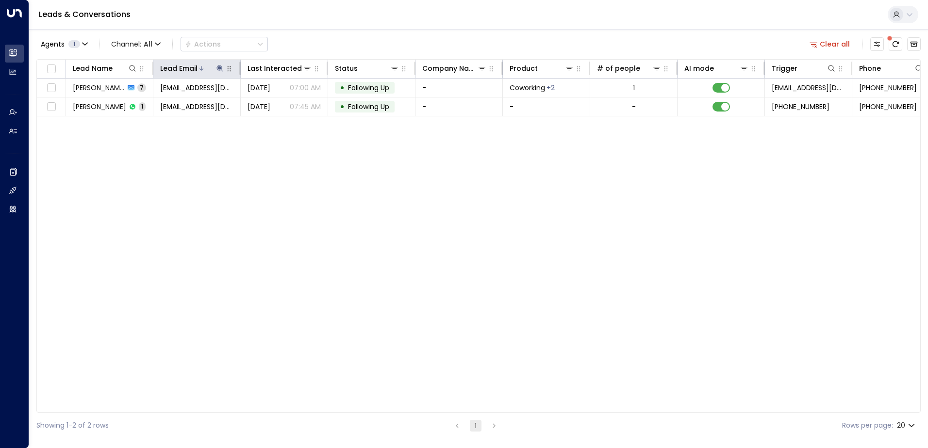
click at [218, 67] on icon at bounding box center [219, 68] width 6 height 6
click at [276, 103] on button "button" at bounding box center [280, 104] width 13 height 13
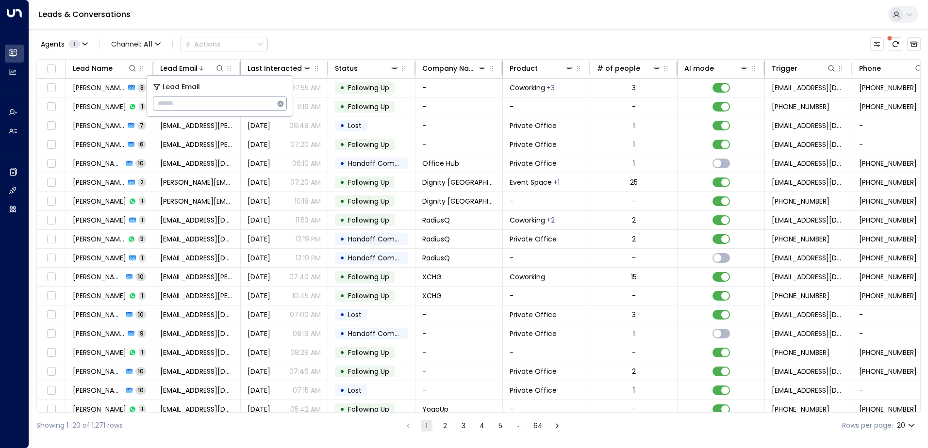
type input "**********"
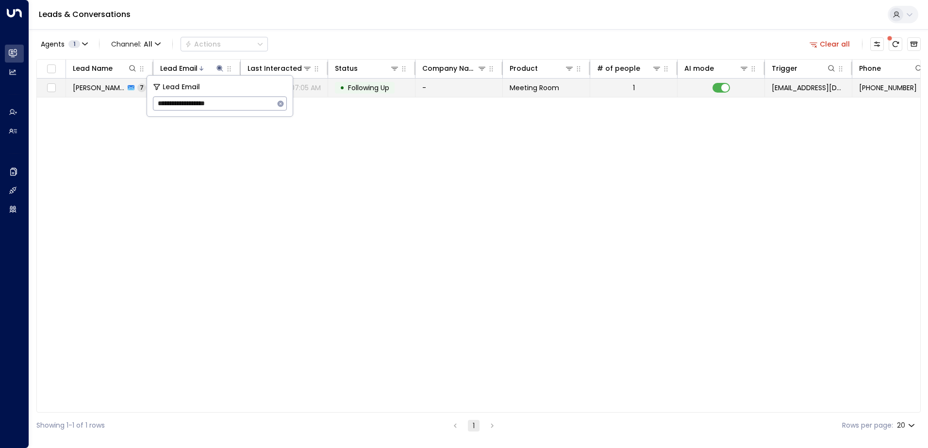
click at [373, 88] on span "Following Up" at bounding box center [368, 88] width 41 height 10
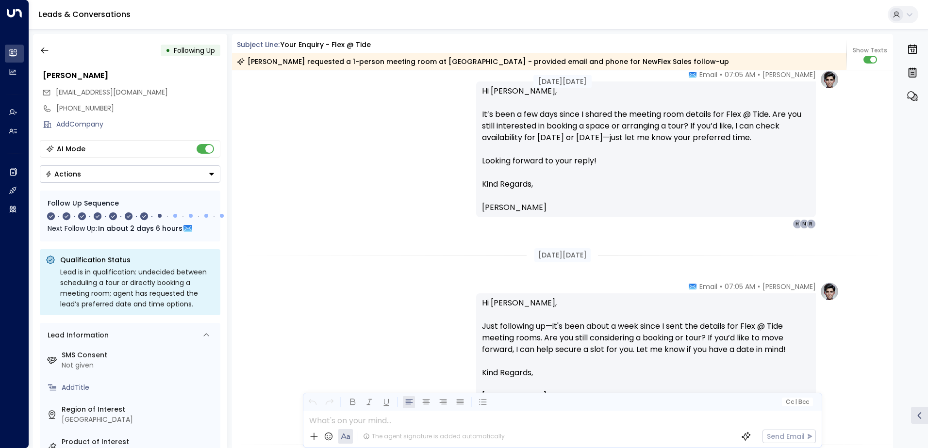
scroll to position [1213, 0]
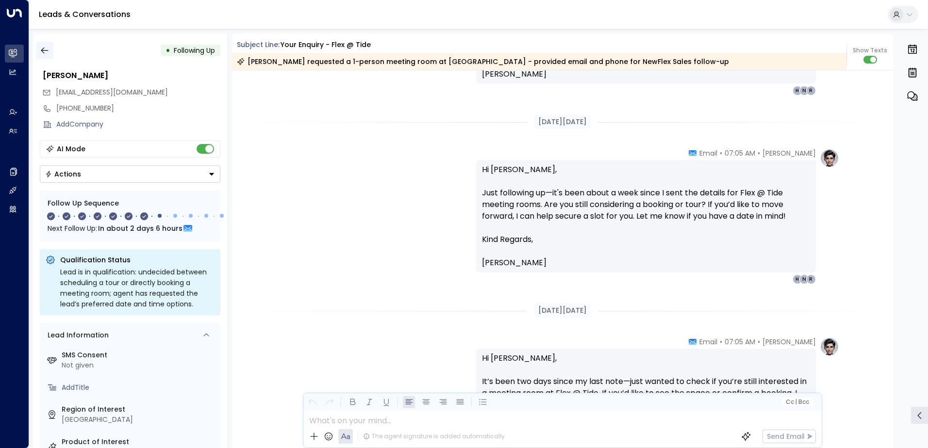
click at [46, 49] on icon "button" at bounding box center [45, 51] width 10 height 10
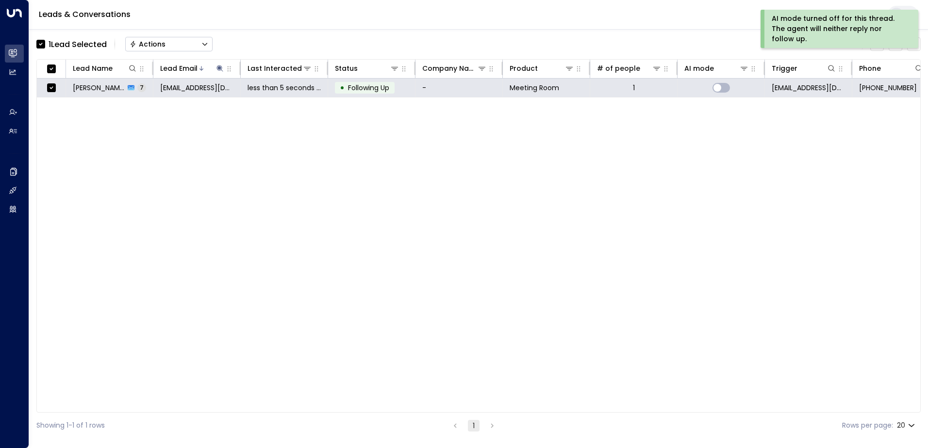
click at [164, 45] on div "Actions" at bounding box center [148, 44] width 36 height 9
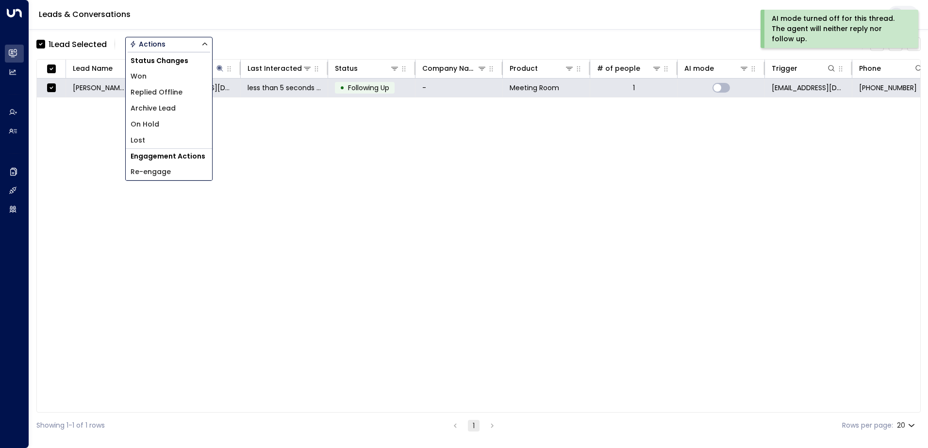
click at [162, 107] on span "Archive Lead" at bounding box center [153, 108] width 45 height 10
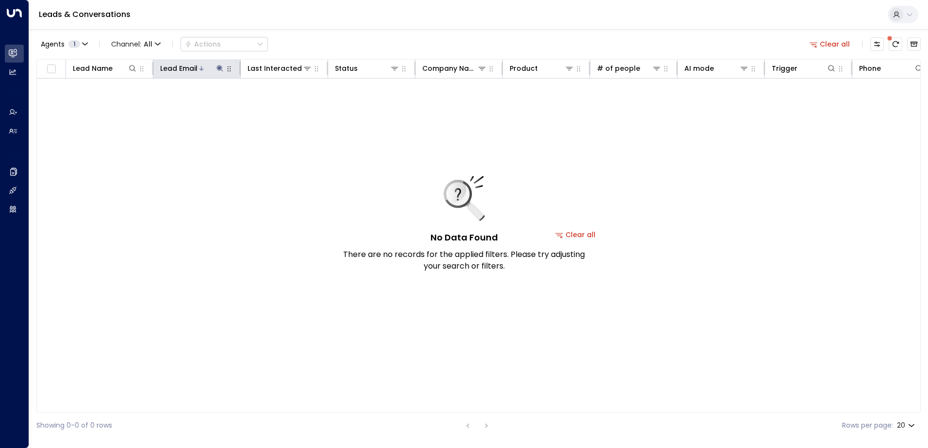
click at [216, 66] on icon at bounding box center [220, 69] width 8 height 8
click at [278, 101] on icon "button" at bounding box center [281, 104] width 8 height 8
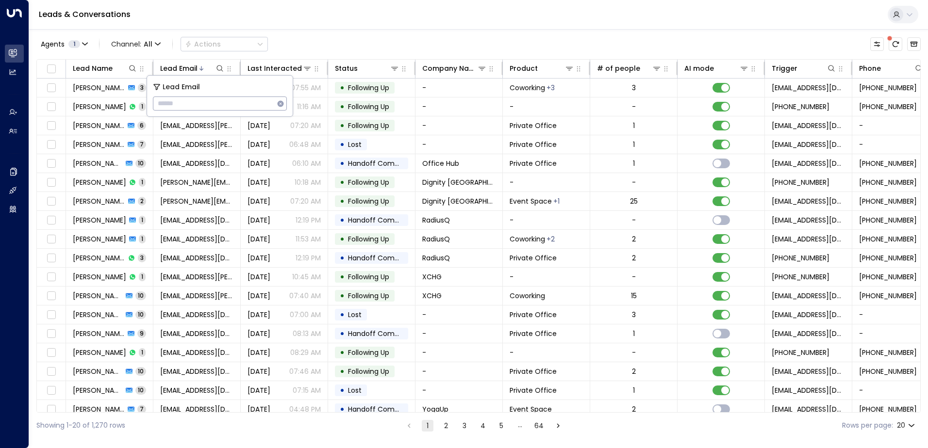
type input "**********"
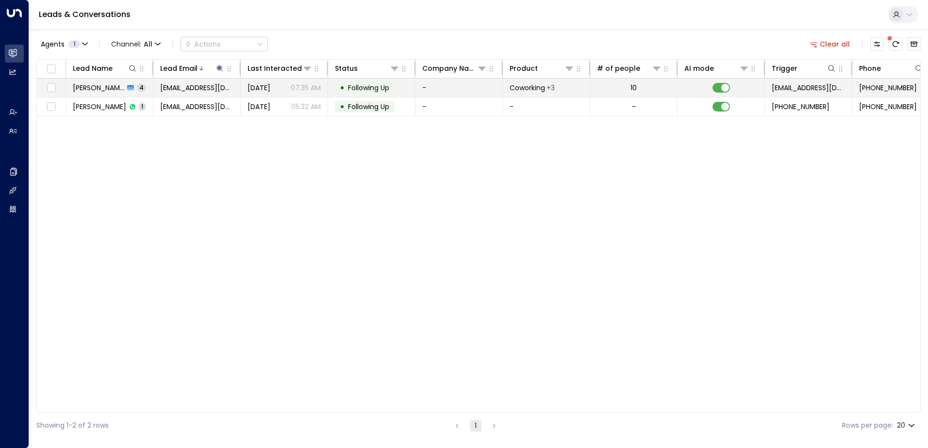
click at [375, 85] on span "Following Up" at bounding box center [368, 88] width 41 height 10
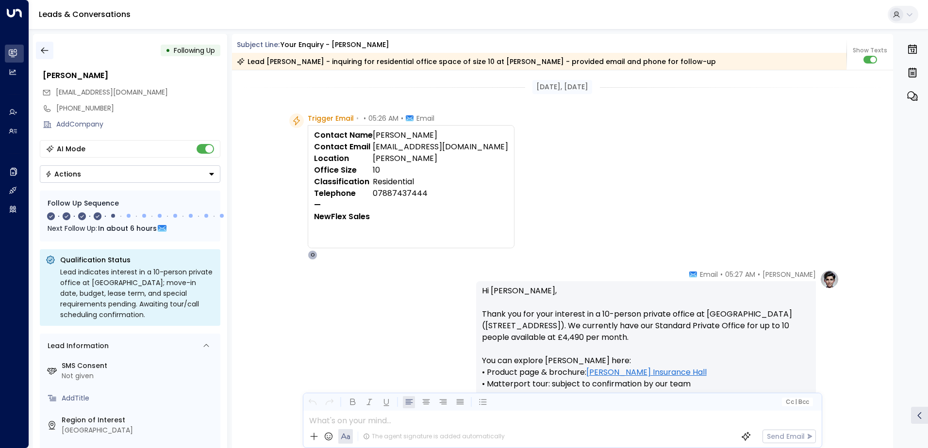
click at [43, 49] on icon "button" at bounding box center [45, 51] width 10 height 10
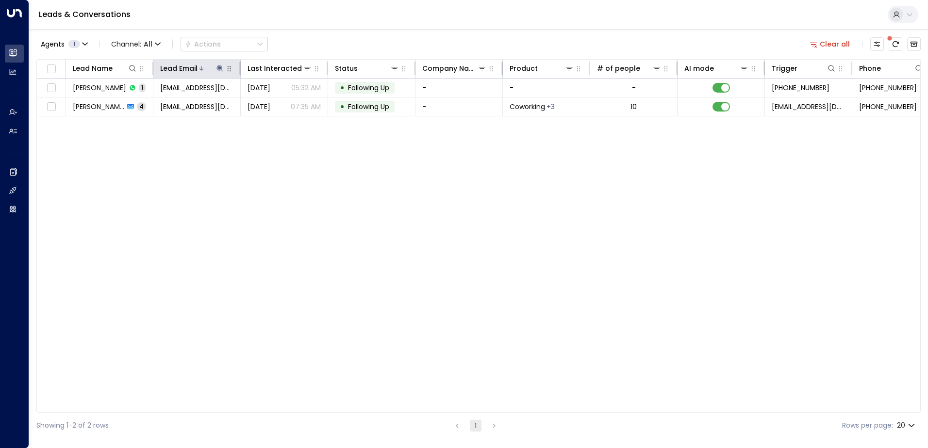
click at [218, 66] on icon at bounding box center [220, 69] width 8 height 8
click at [279, 103] on icon "button" at bounding box center [281, 103] width 6 height 6
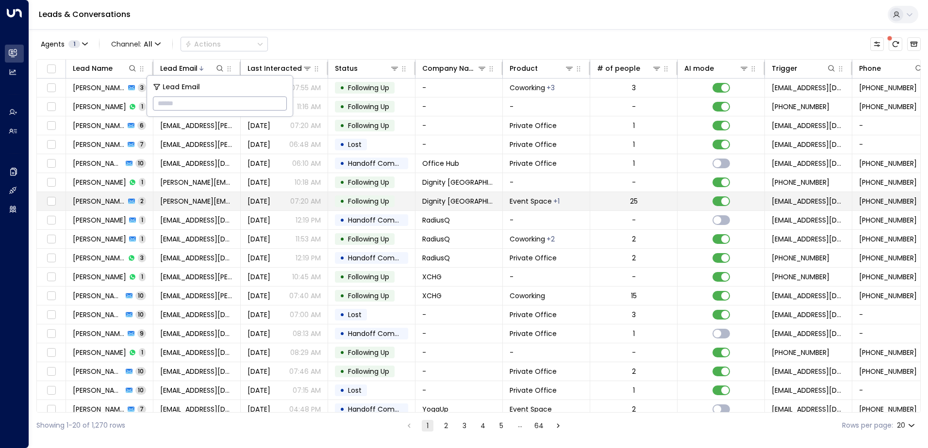
type input "**********"
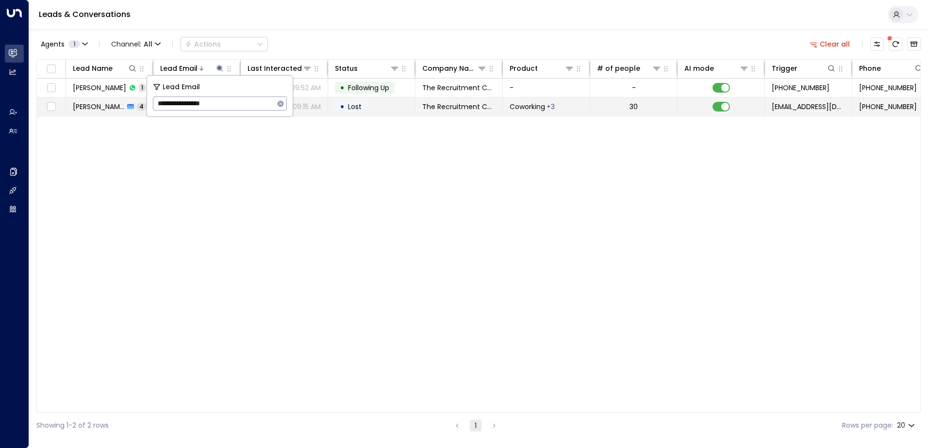
click at [380, 104] on td "• Lost" at bounding box center [371, 107] width 87 height 18
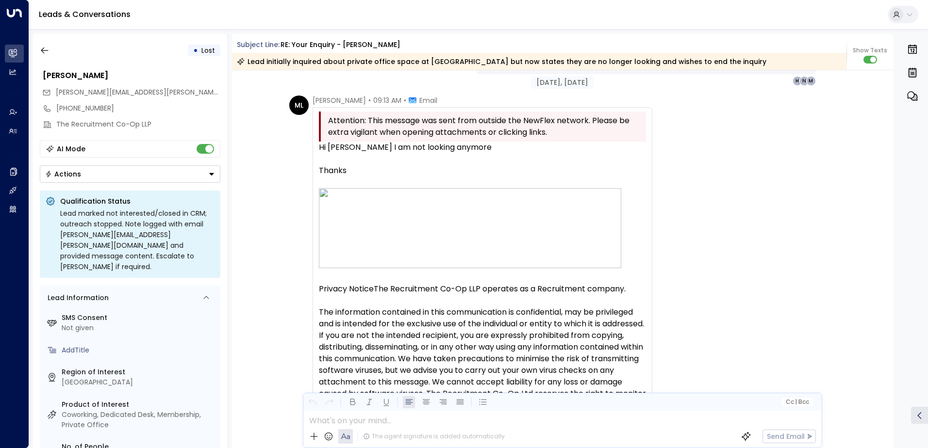
scroll to position [760, 0]
drag, startPoint x: 456, startPoint y: 148, endPoint x: 291, endPoint y: 147, distance: 165.0
click at [291, 147] on div "ML [PERSON_NAME] • 09:13 AM • Email Attention: This message was sent from outsi…" at bounding box center [470, 292] width 363 height 390
drag, startPoint x: 291, startPoint y: 147, endPoint x: 326, endPoint y: 149, distance: 35.0
copy span "Hi [PERSON_NAME] I am not looking anymore"
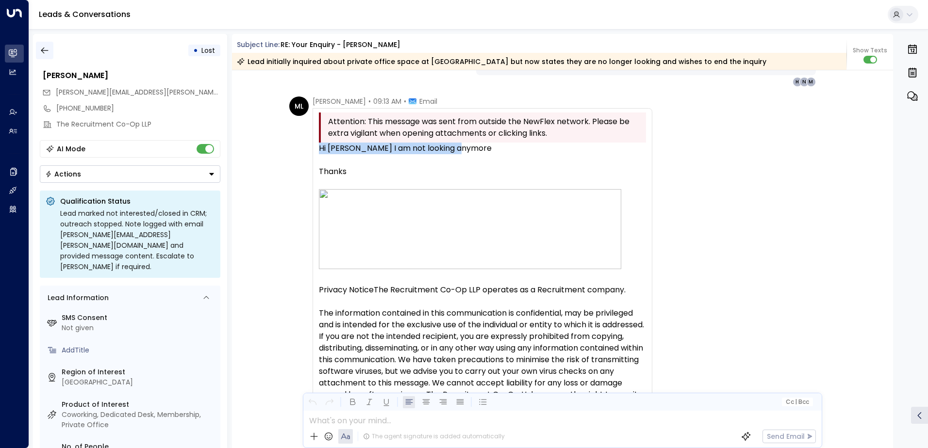
click at [44, 49] on icon "button" at bounding box center [45, 51] width 10 height 10
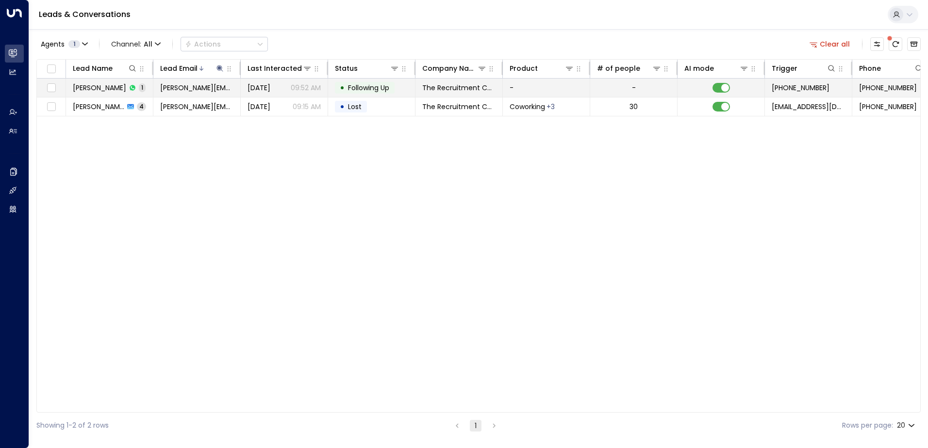
click at [730, 85] on td at bounding box center [720, 88] width 87 height 18
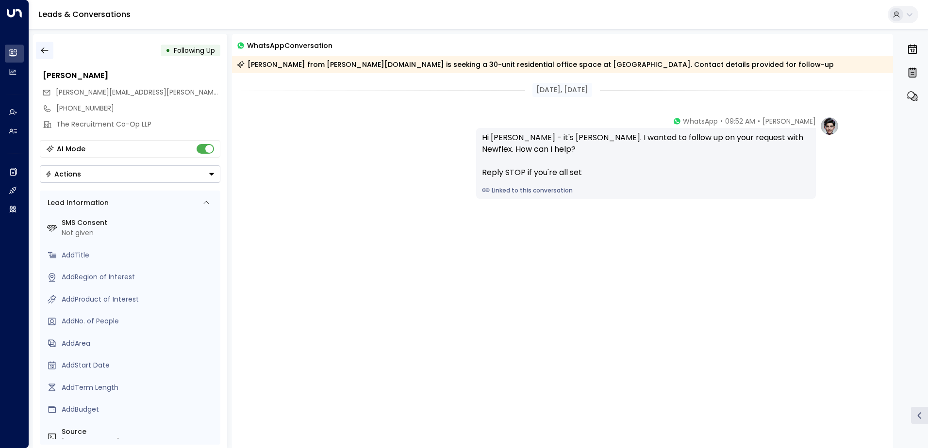
click at [44, 53] on icon "button" at bounding box center [45, 51] width 10 height 10
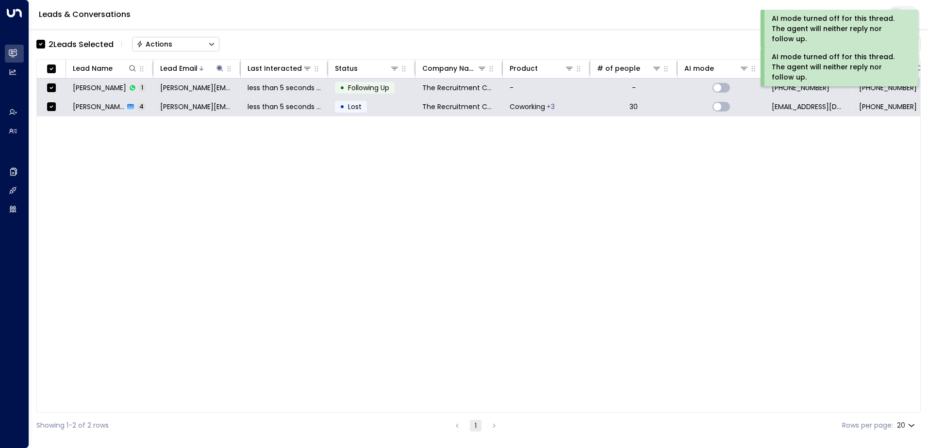
click at [151, 44] on div "Actions" at bounding box center [154, 44] width 36 height 9
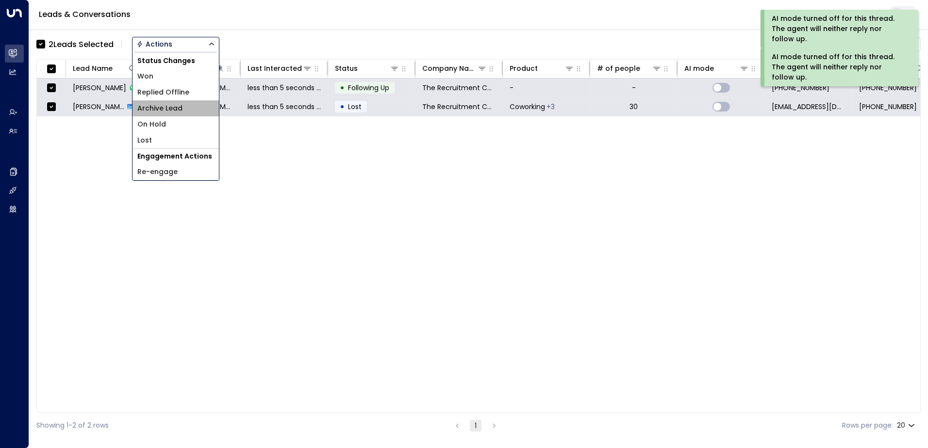
click at [165, 109] on span "Archive Lead" at bounding box center [159, 108] width 45 height 10
